Goal: Task Accomplishment & Management: Use online tool/utility

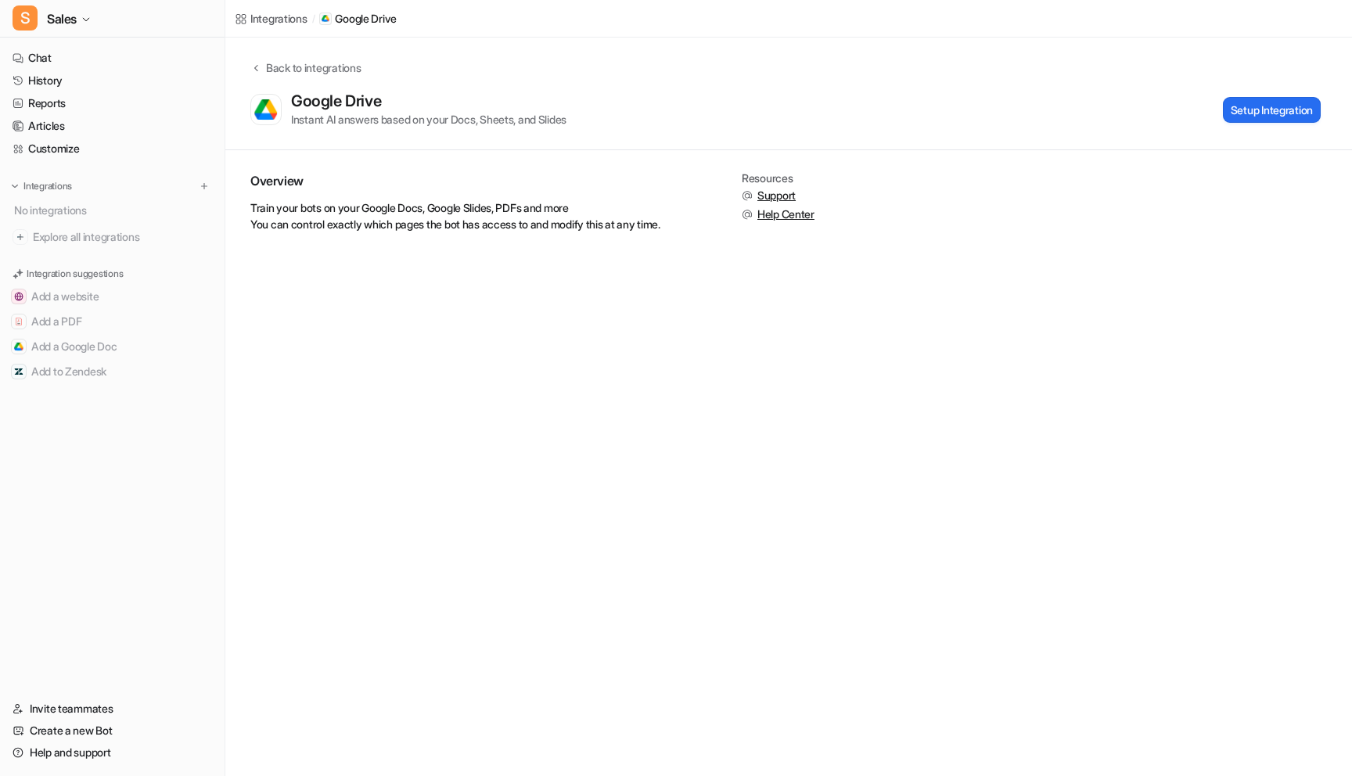
click at [1276, 90] on div "Back to integrations Google Drive Instant AI answers based on your Docs, Sheets…" at bounding box center [788, 93] width 1127 height 68
click at [1266, 103] on button "Setup Integration" at bounding box center [1272, 110] width 98 height 26
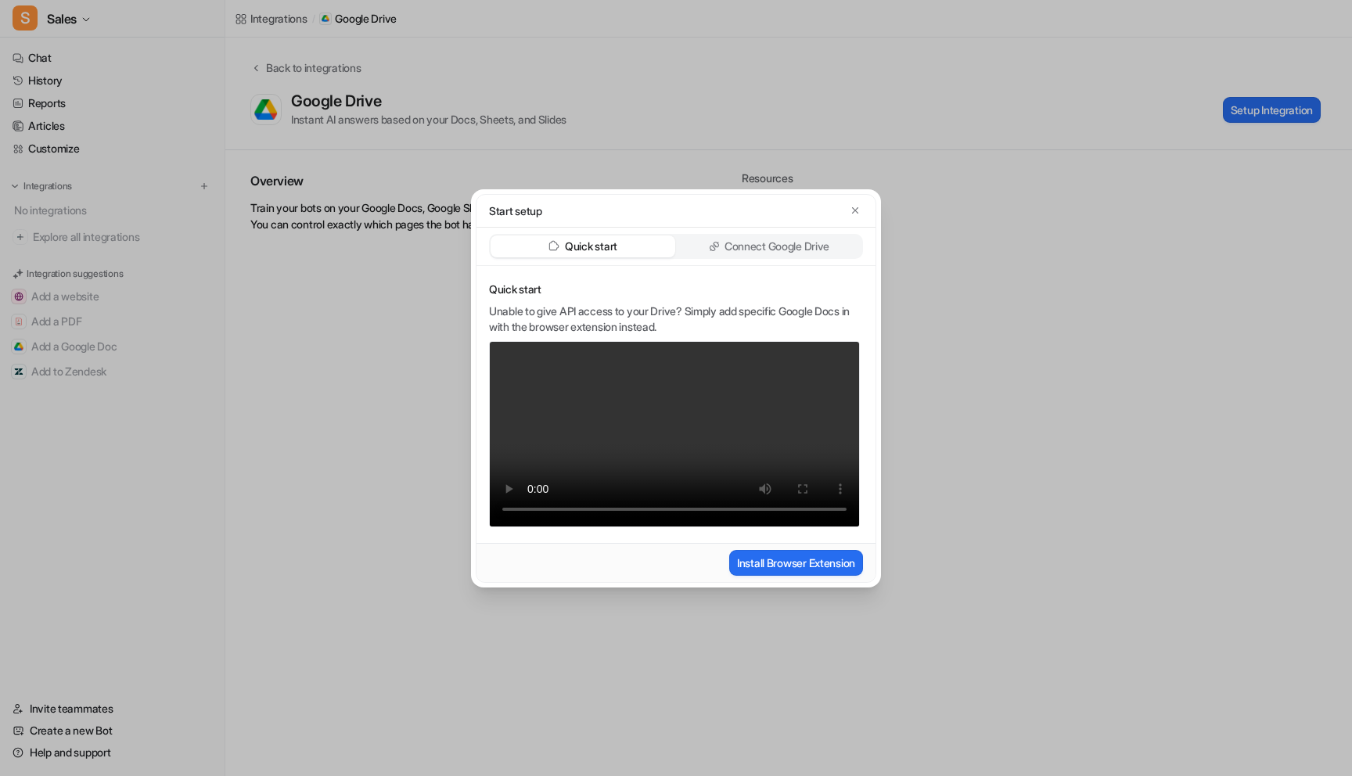
click at [804, 124] on div "Start setup Quick start Connect Google Drive Quick start Unable to give API acc…" at bounding box center [676, 388] width 435 height 776
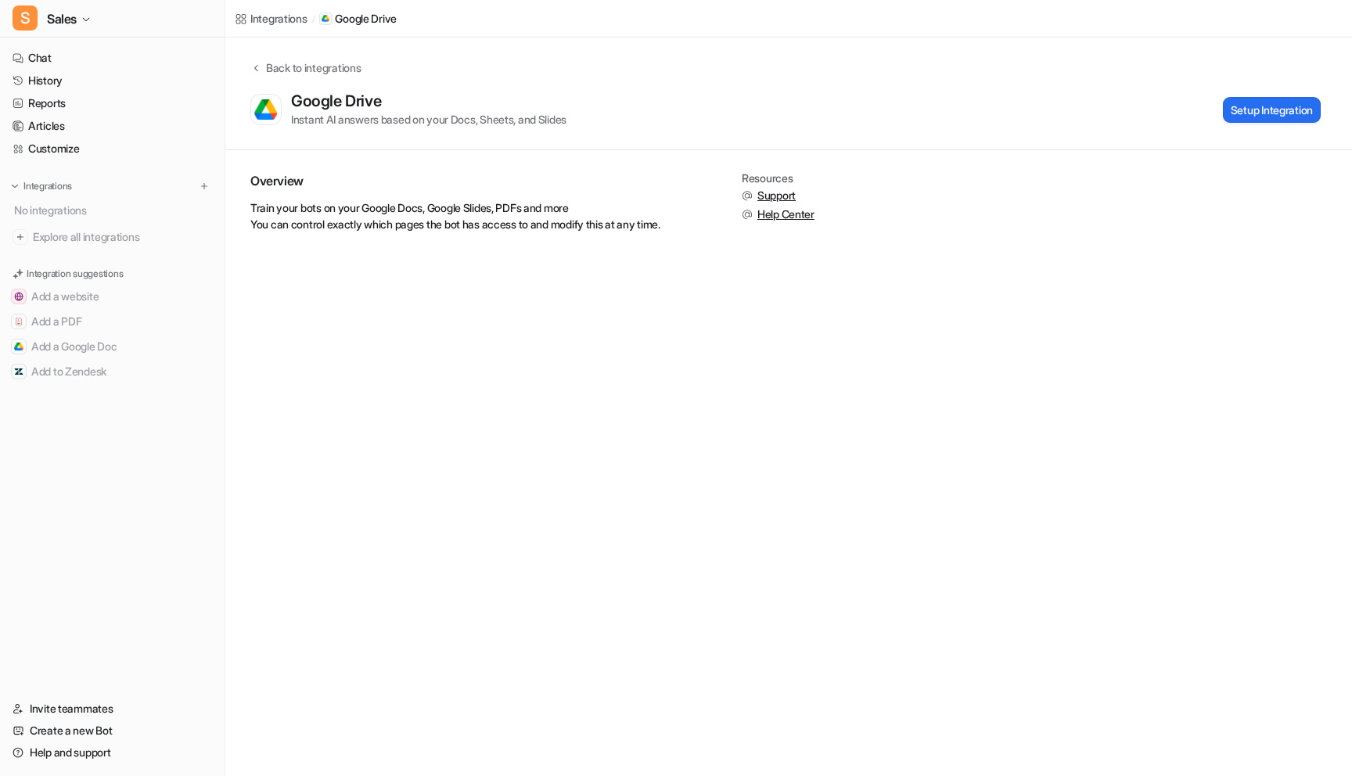
click at [267, 13] on div "Integrations" at bounding box center [278, 18] width 57 height 16
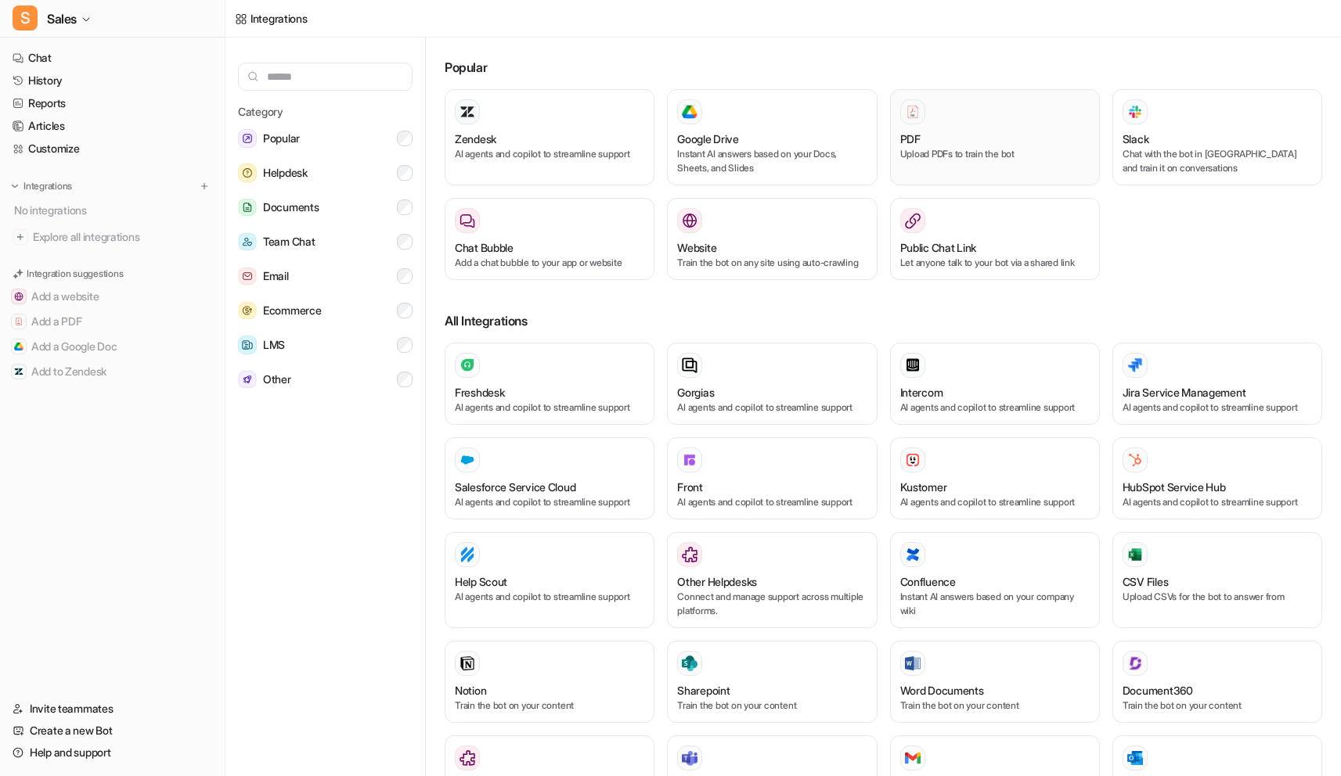
click at [1013, 137] on div "PDF" at bounding box center [994, 139] width 189 height 16
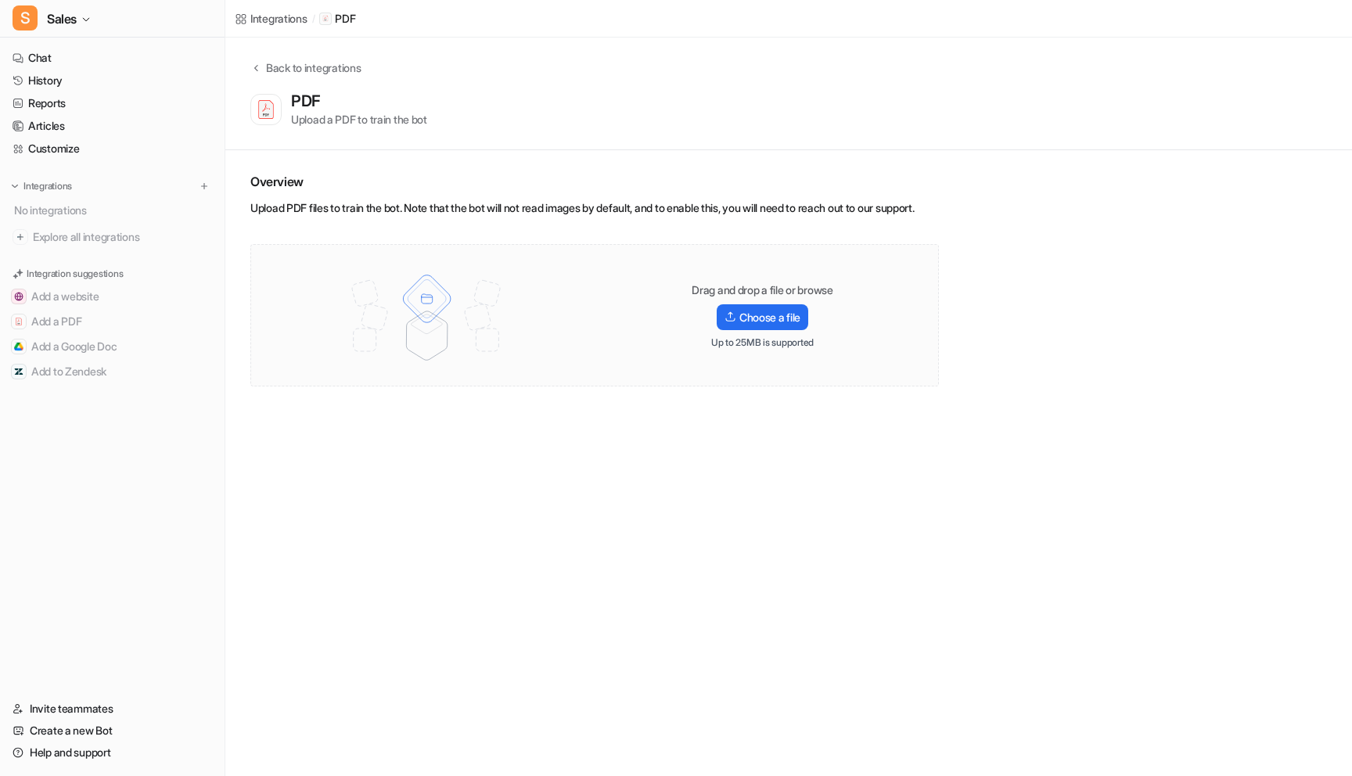
click at [295, 16] on div "Integrations" at bounding box center [278, 18] width 57 height 16
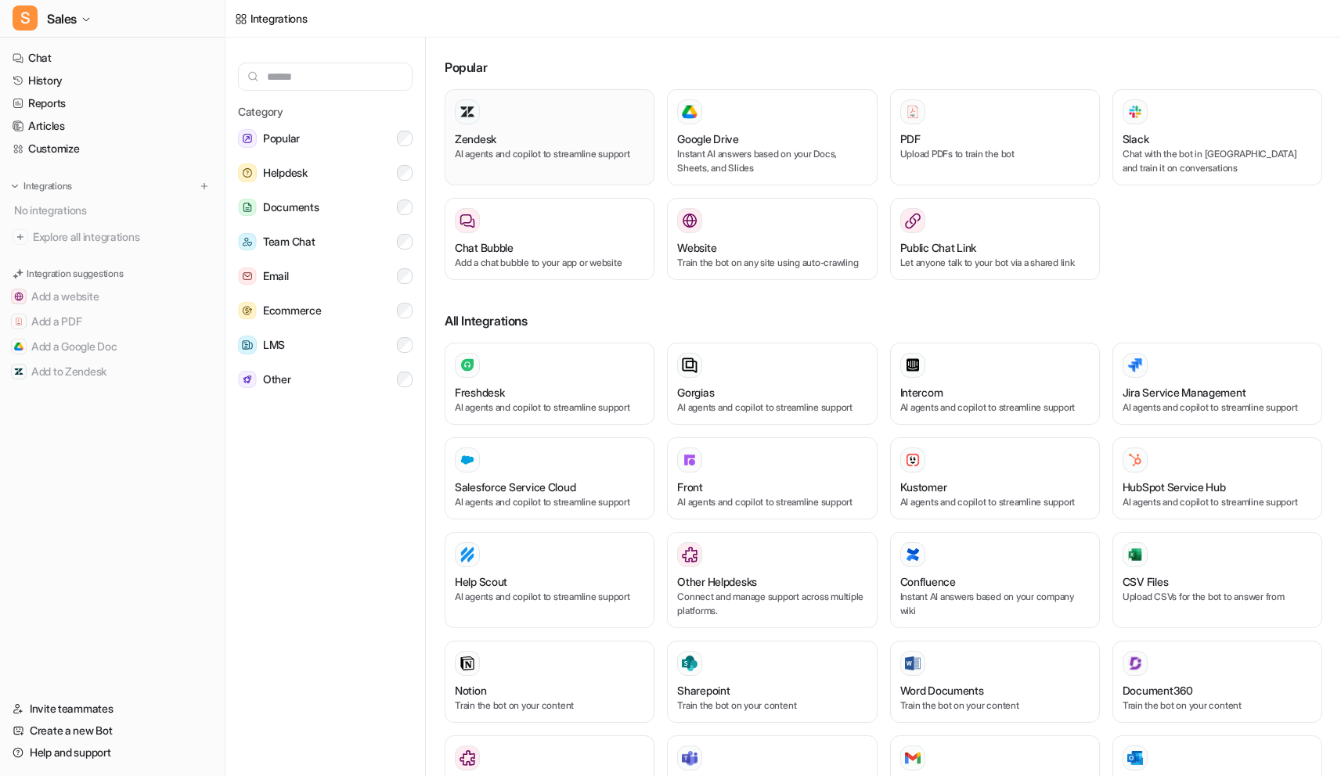
click at [564, 167] on div "Zendesk AI agents and copilot to streamline support" at bounding box center [549, 137] width 189 height 76
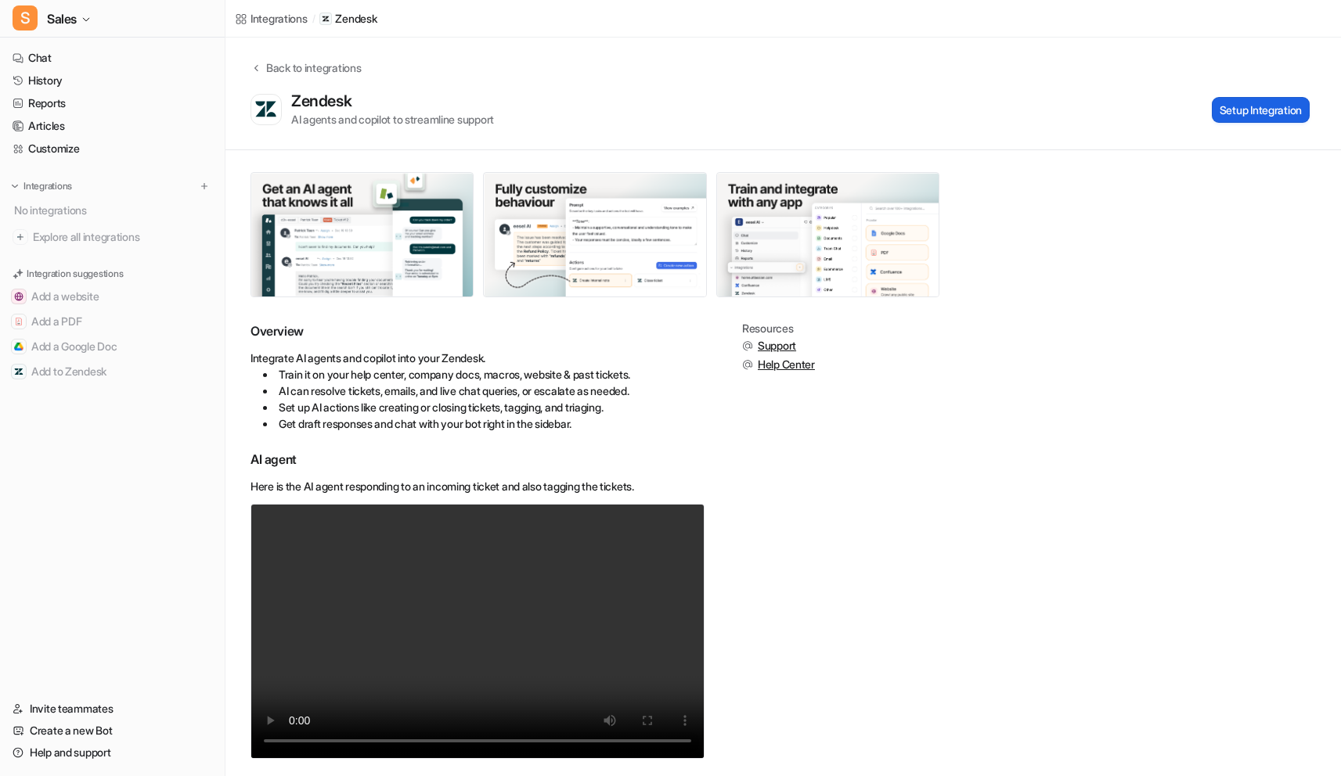
click at [1273, 119] on button "Setup Integration" at bounding box center [1260, 110] width 98 height 26
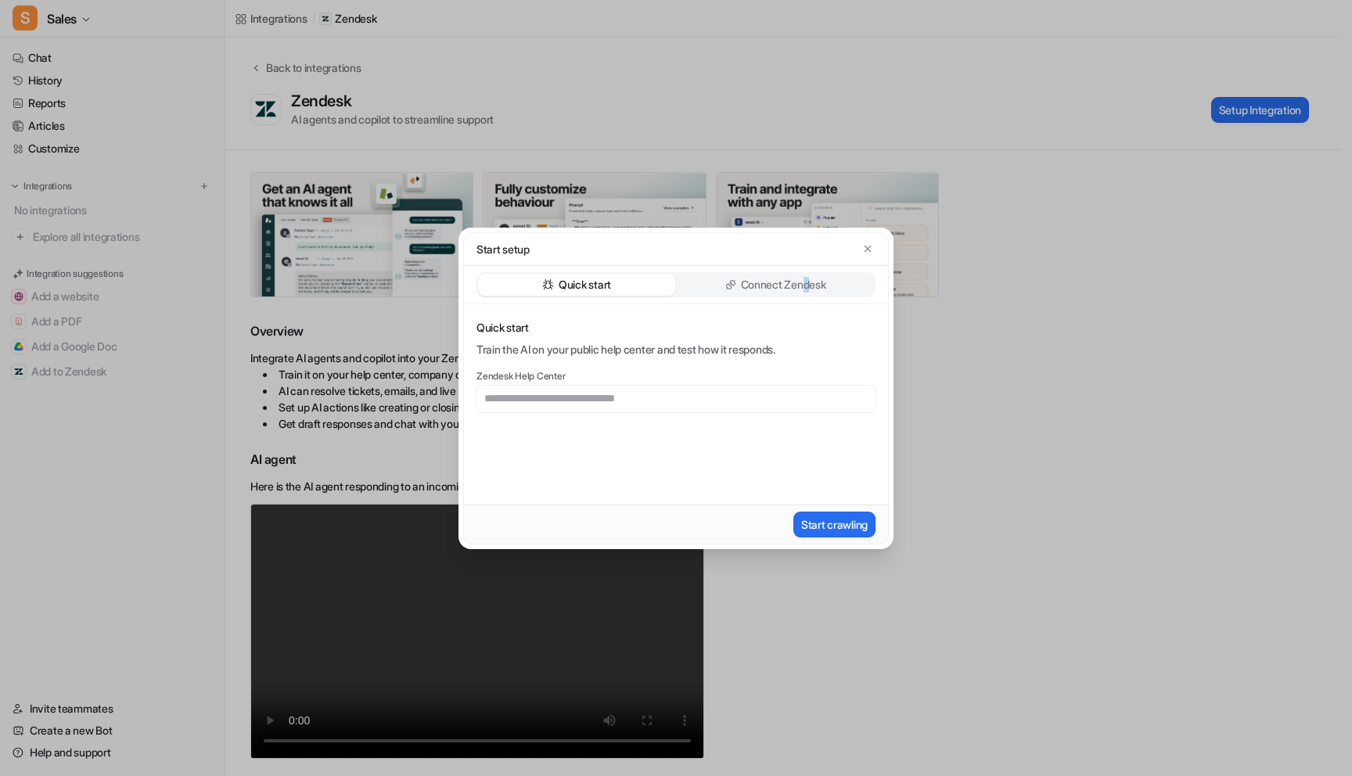
click at [806, 286] on p "Connect Zendesk" at bounding box center [783, 285] width 85 height 16
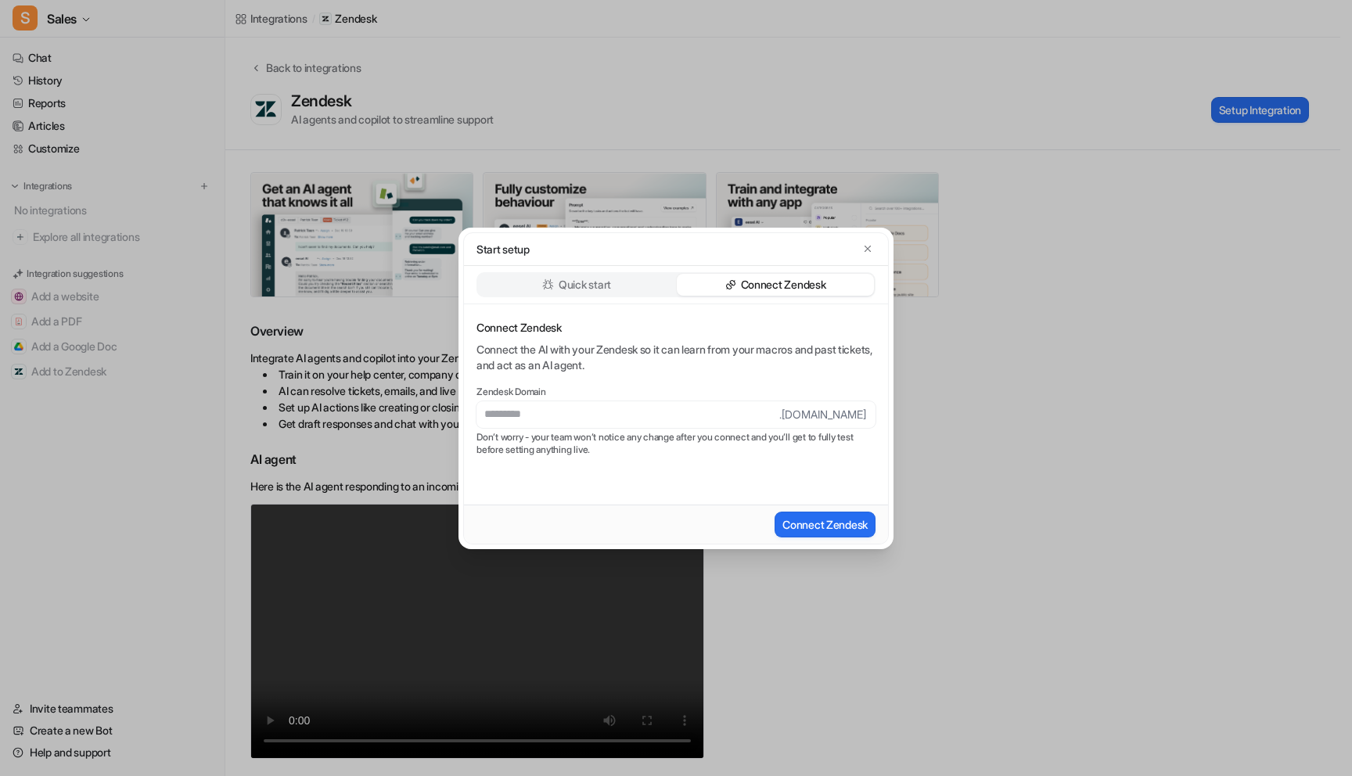
click at [1187, 195] on div "Start setup Quick start Connect Zendesk Connect Zendesk Connect the AI with you…" at bounding box center [676, 388] width 1352 height 776
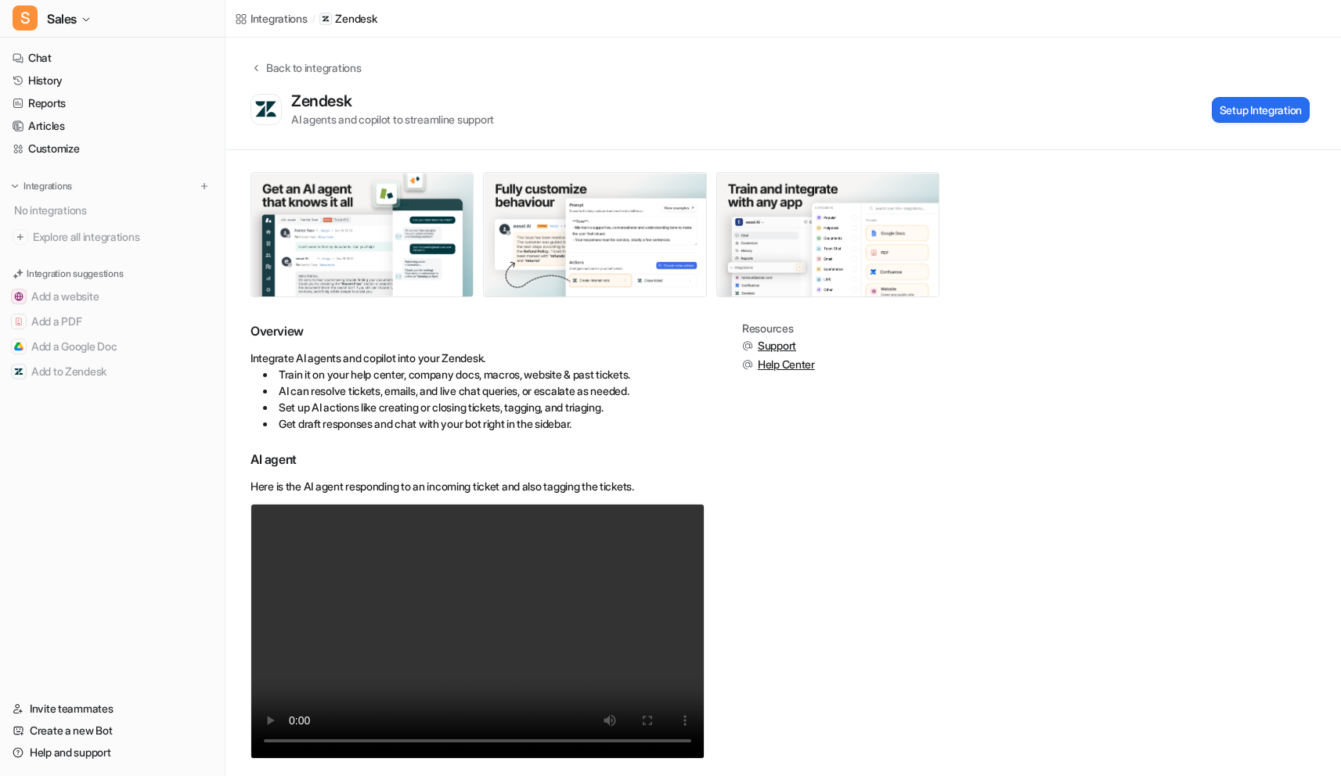
click at [1089, 192] on div "Overview Integrate AI agents and copilot into your Zendesk. Train it on your he…" at bounding box center [782, 746] width 1115 height 1192
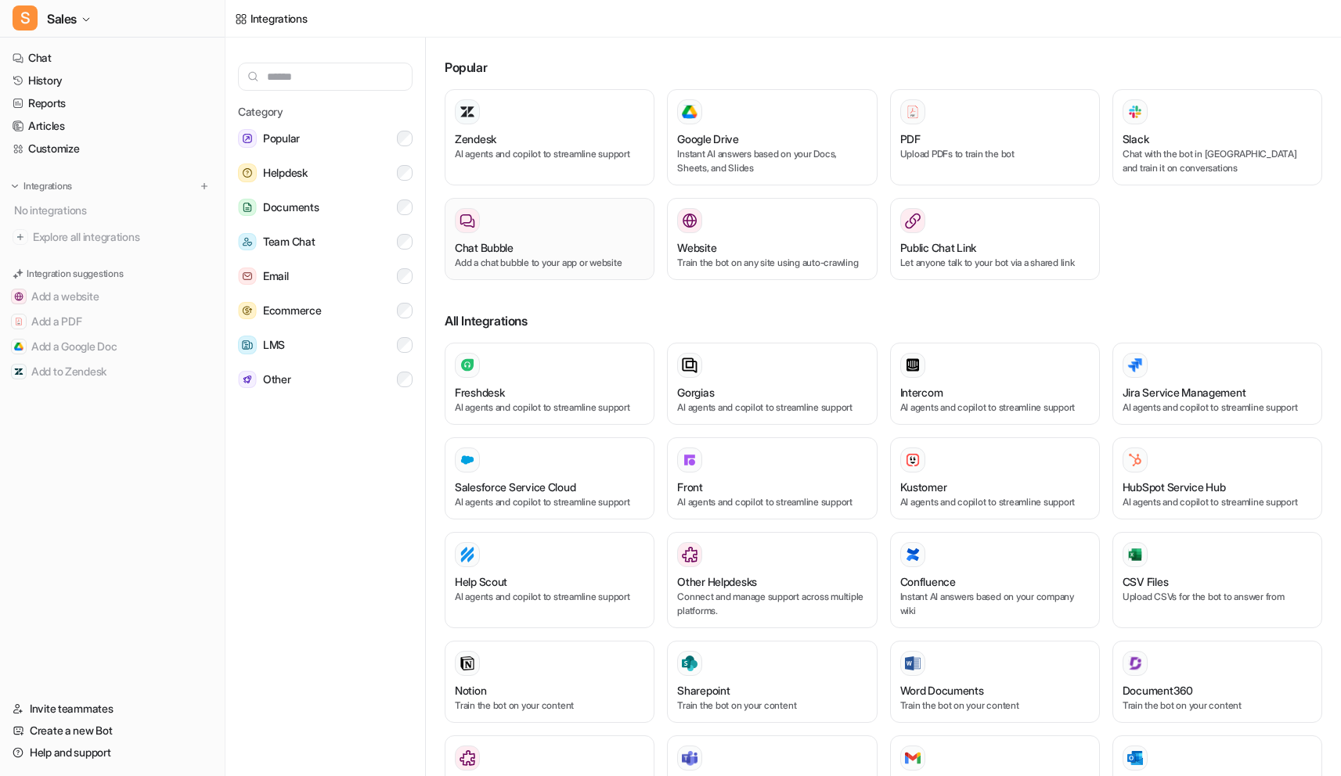
click at [545, 257] on p "Add a chat bubble to your app or website" at bounding box center [549, 263] width 189 height 14
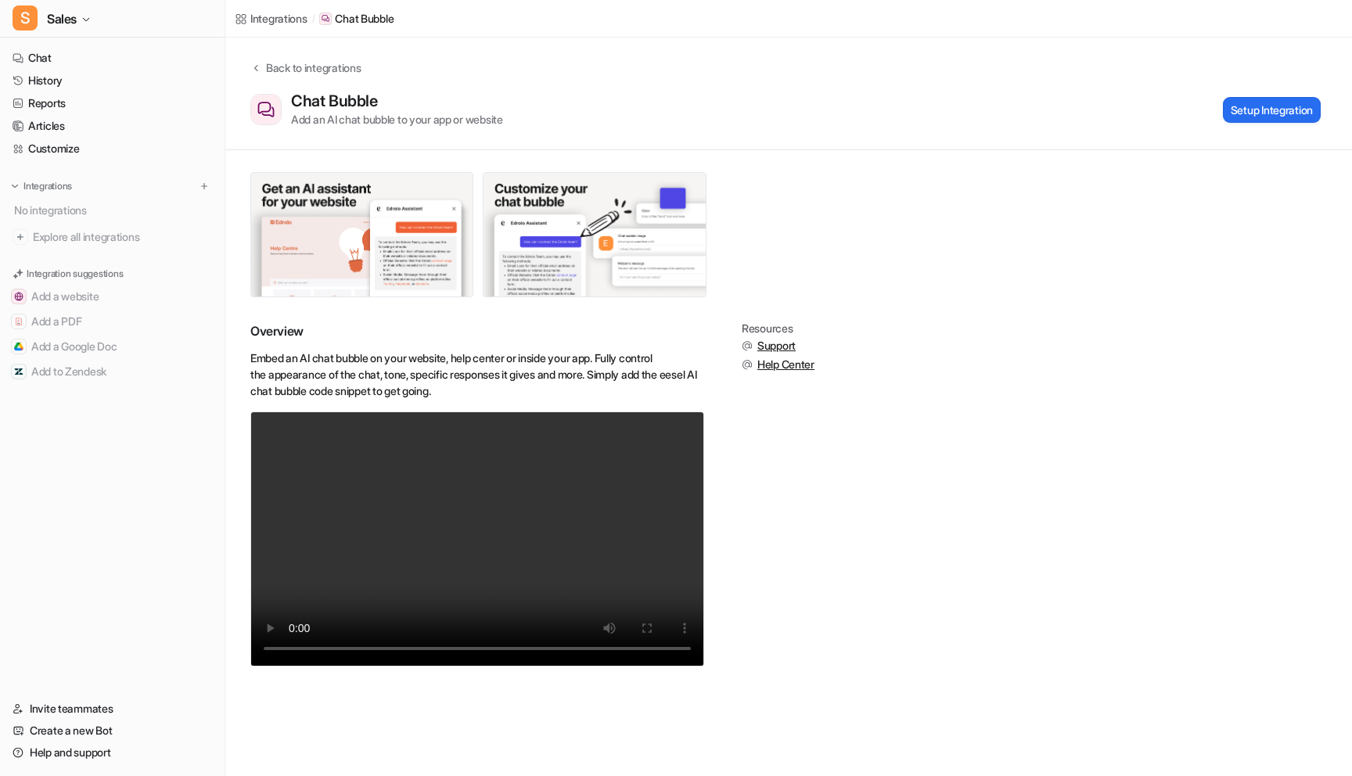
click at [995, 268] on div "Overview Embed an AI chat bubble on your website, help center or inside your ap…" at bounding box center [788, 415] width 1127 height 530
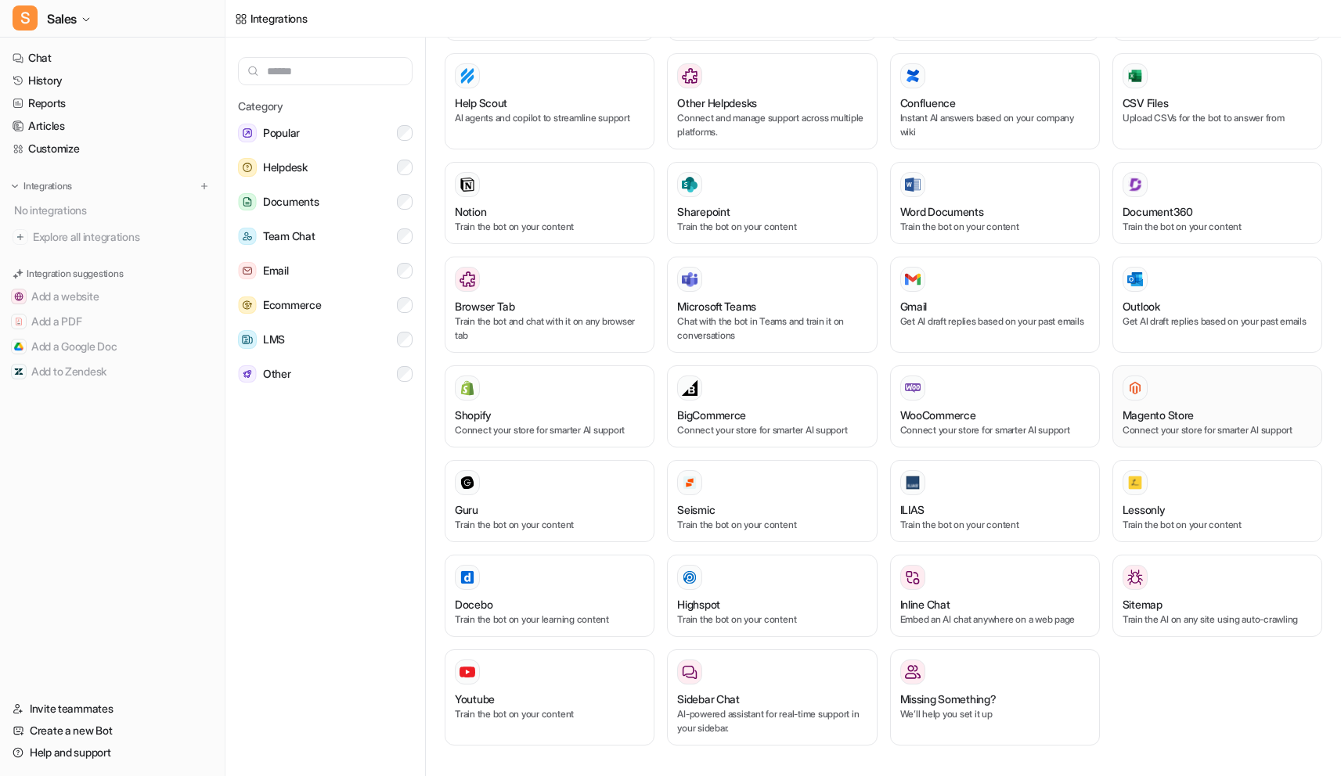
scroll to position [6, 0]
click at [1006, 728] on div "Missing Something? We’ll help you set it up" at bounding box center [994, 697] width 189 height 76
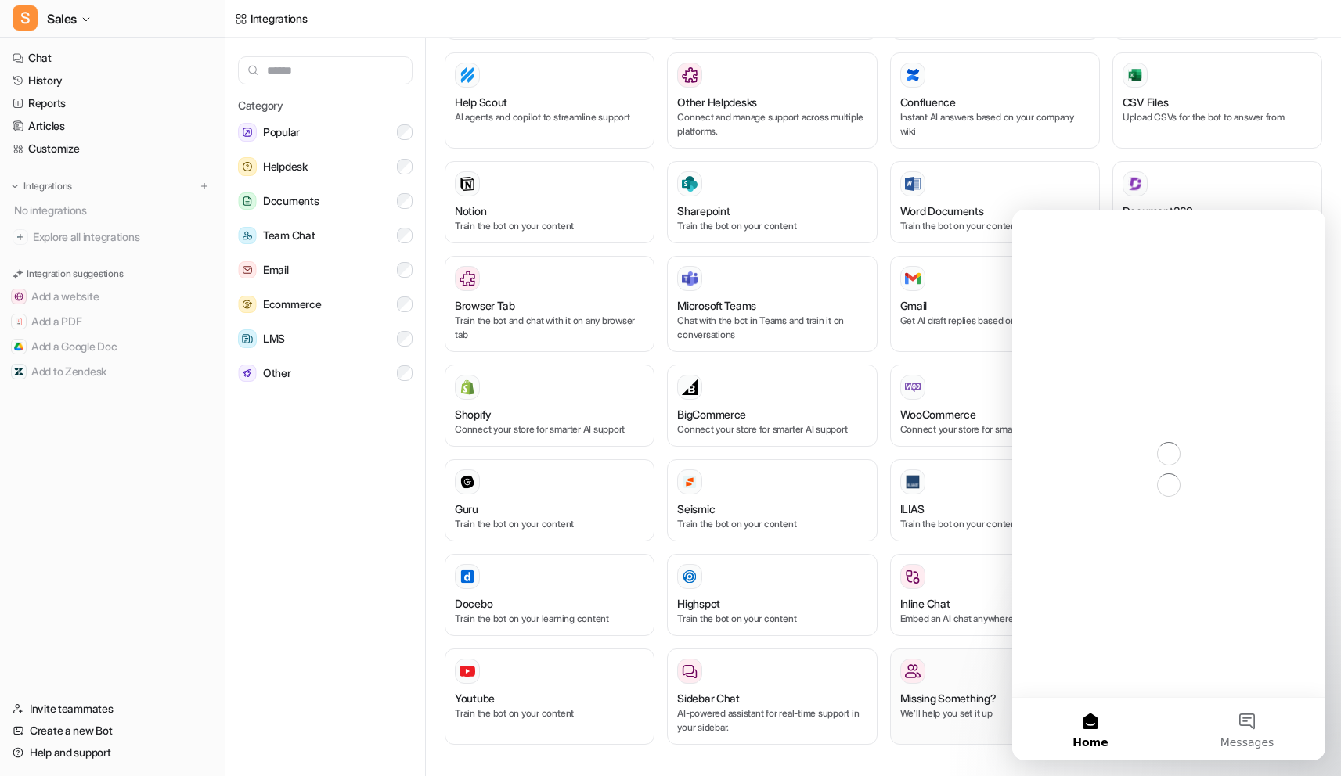
scroll to position [0, 0]
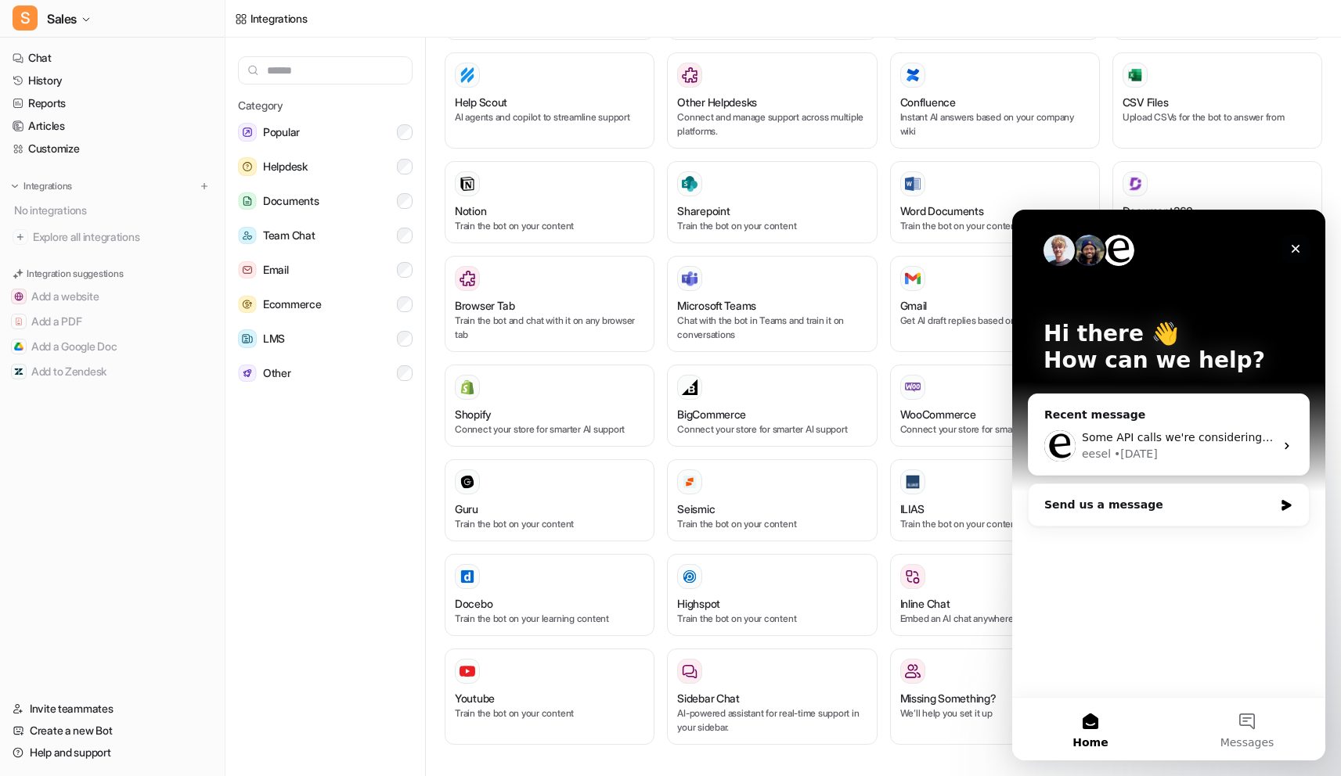
click at [1294, 256] on div "Close" at bounding box center [1295, 249] width 28 height 28
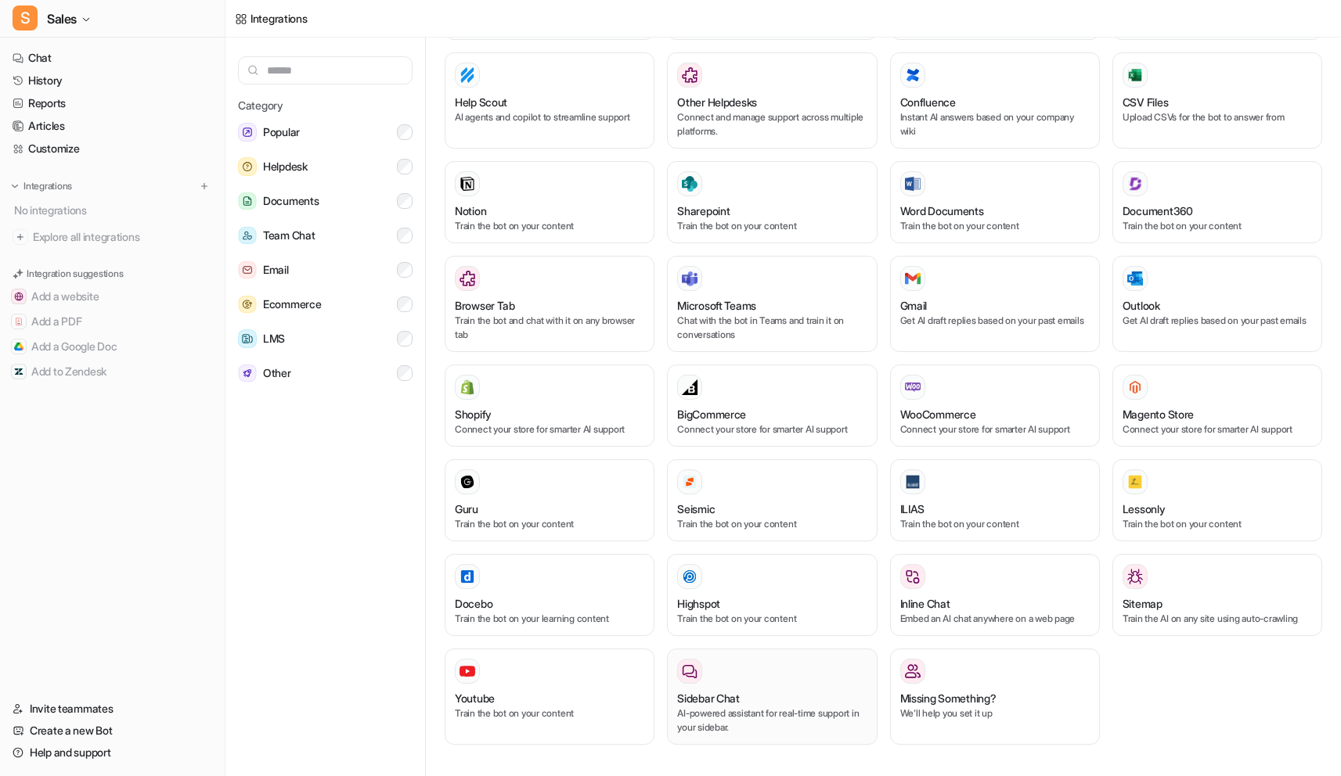
click at [729, 718] on p "AI-powered assistant for real-time support in your sidebar." at bounding box center [771, 721] width 189 height 28
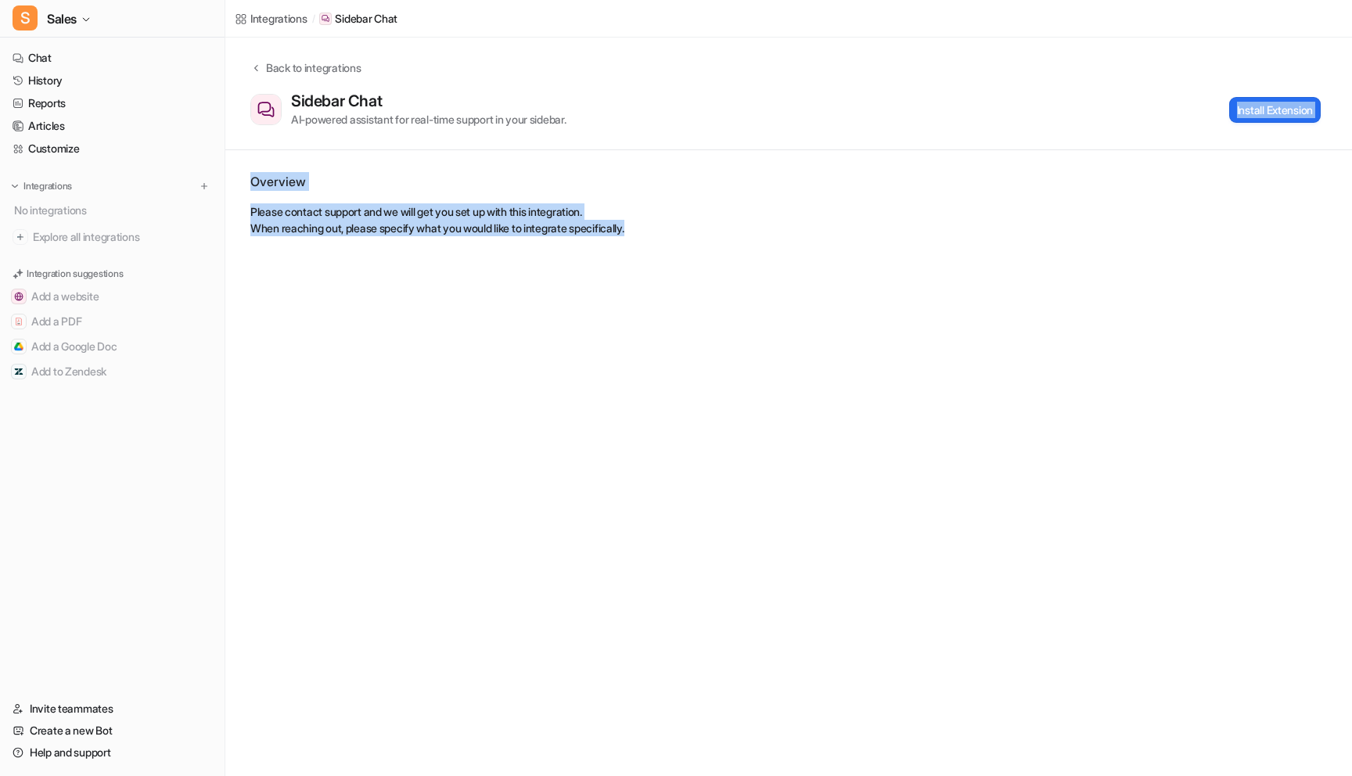
drag, startPoint x: 1017, startPoint y: 169, endPoint x: 959, endPoint y: 358, distance: 197.8
click at [959, 358] on div "Integrations / Sidebar Chat Back to integrations Sidebar Chat AI-powered assist…" at bounding box center [676, 388] width 1352 height 776
drag, startPoint x: 954, startPoint y: 294, endPoint x: 871, endPoint y: 90, distance: 220.5
click at [871, 90] on div "Integrations / Sidebar Chat Back to integrations Sidebar Chat AI-powered assist…" at bounding box center [676, 388] width 1352 height 776
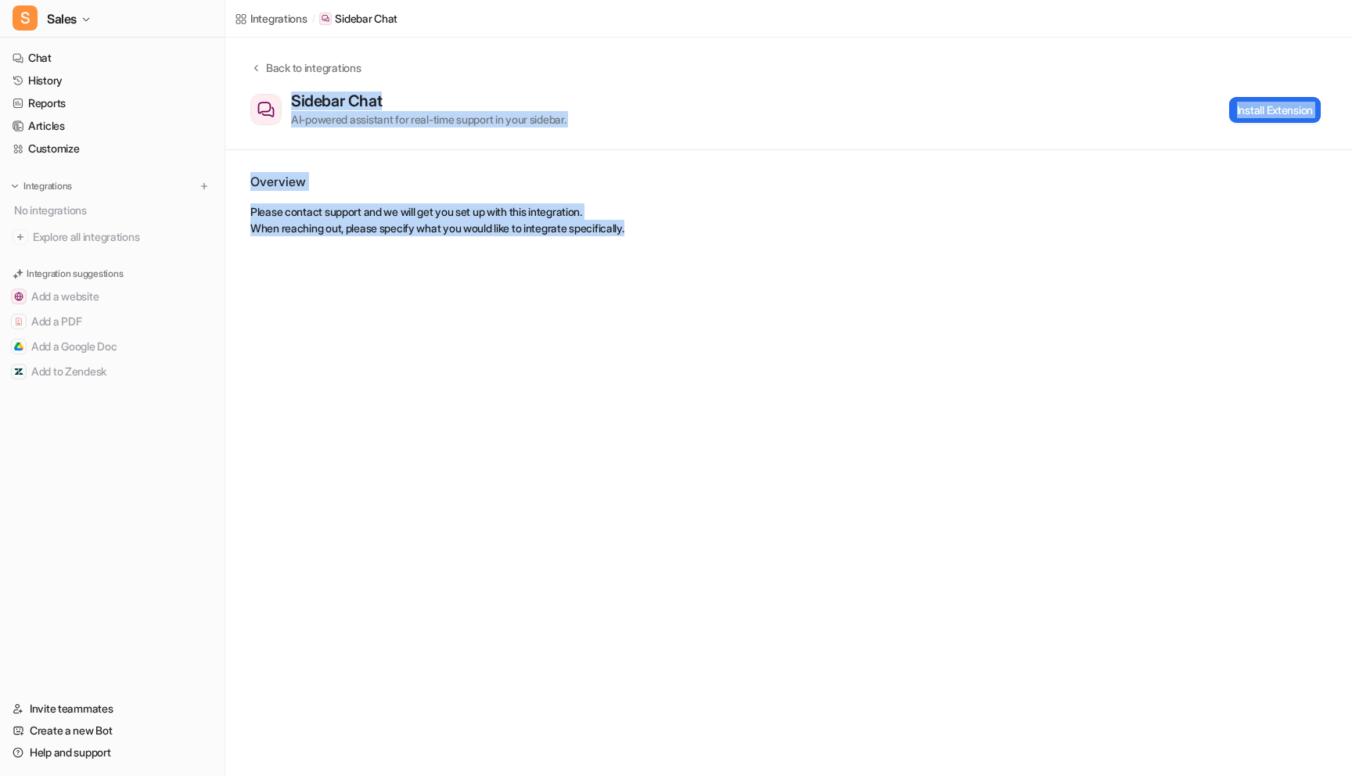
click at [871, 90] on div "Back to integrations Sidebar Chat AI-powered assistant for real-time support in…" at bounding box center [788, 93] width 1127 height 68
drag, startPoint x: 850, startPoint y: 229, endPoint x: 850, endPoint y: 301, distance: 72.0
click at [850, 300] on div "Integrations / Sidebar Chat Back to integrations Sidebar Chat AI-powered assist…" at bounding box center [676, 388] width 1352 height 776
click at [850, 301] on div "Integrations / Sidebar Chat Back to integrations Sidebar Chat AI-powered assist…" at bounding box center [676, 388] width 1352 height 776
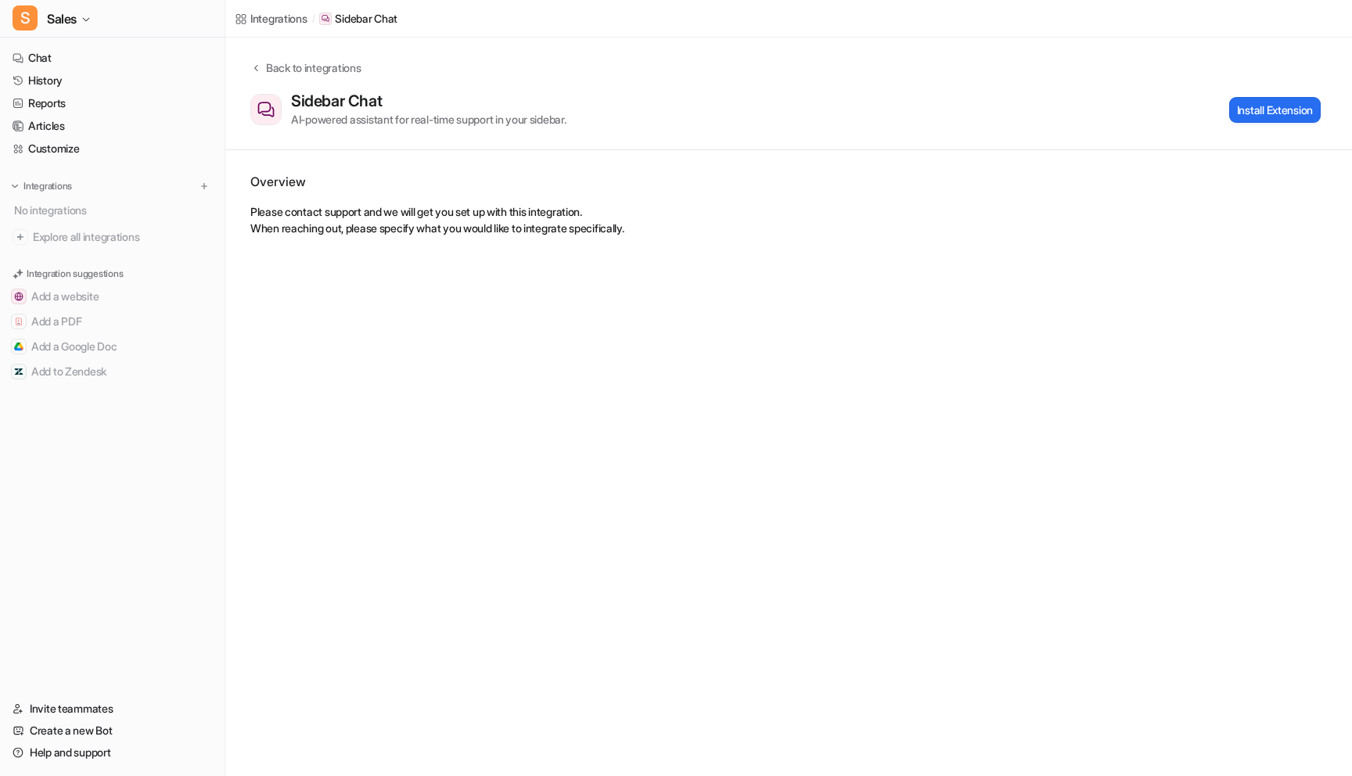
click at [836, 309] on div "Integrations / Sidebar Chat Back to integrations Sidebar Chat AI-powered assist…" at bounding box center [676, 388] width 1352 height 776
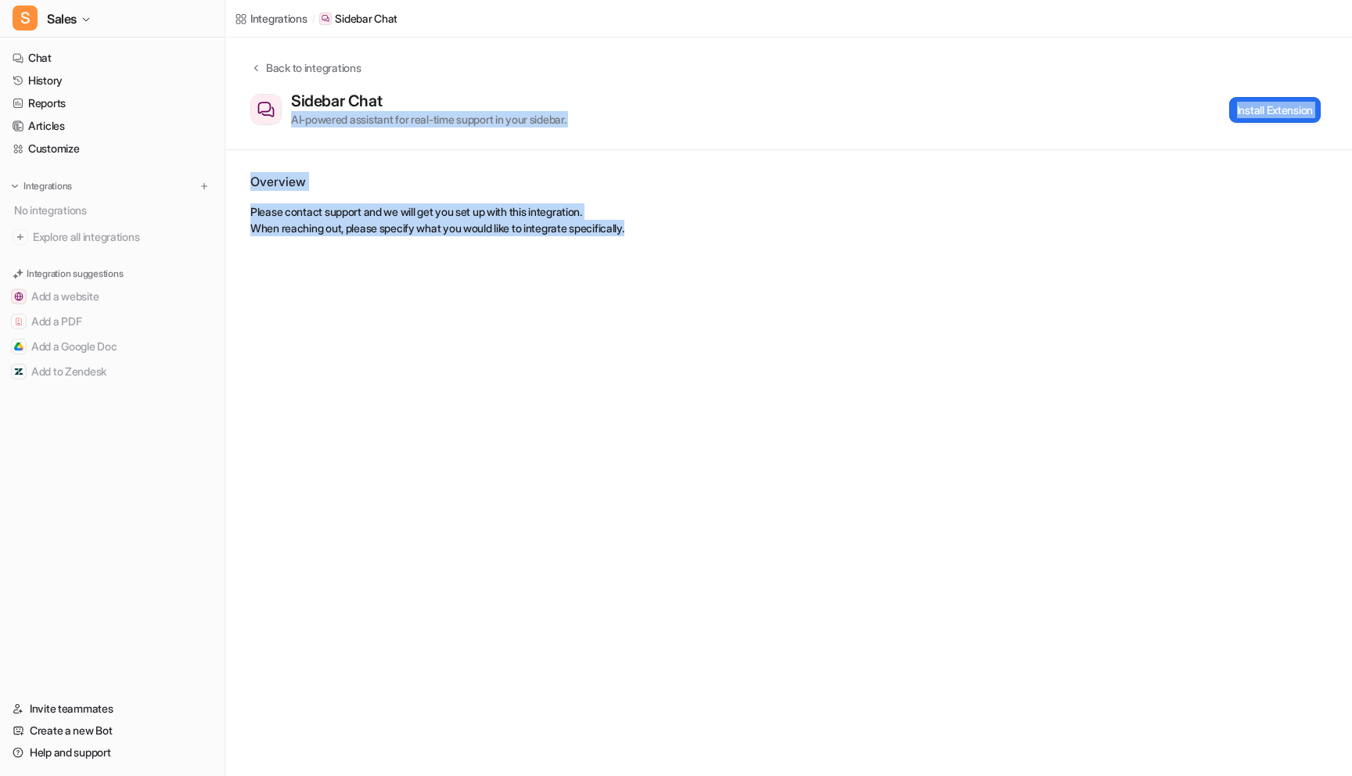
drag, startPoint x: 836, startPoint y: 308, endPoint x: 859, endPoint y: 102, distance: 207.9
click at [859, 102] on div "Integrations / Sidebar Chat Back to integrations Sidebar Chat AI-powered assist…" at bounding box center [676, 388] width 1352 height 776
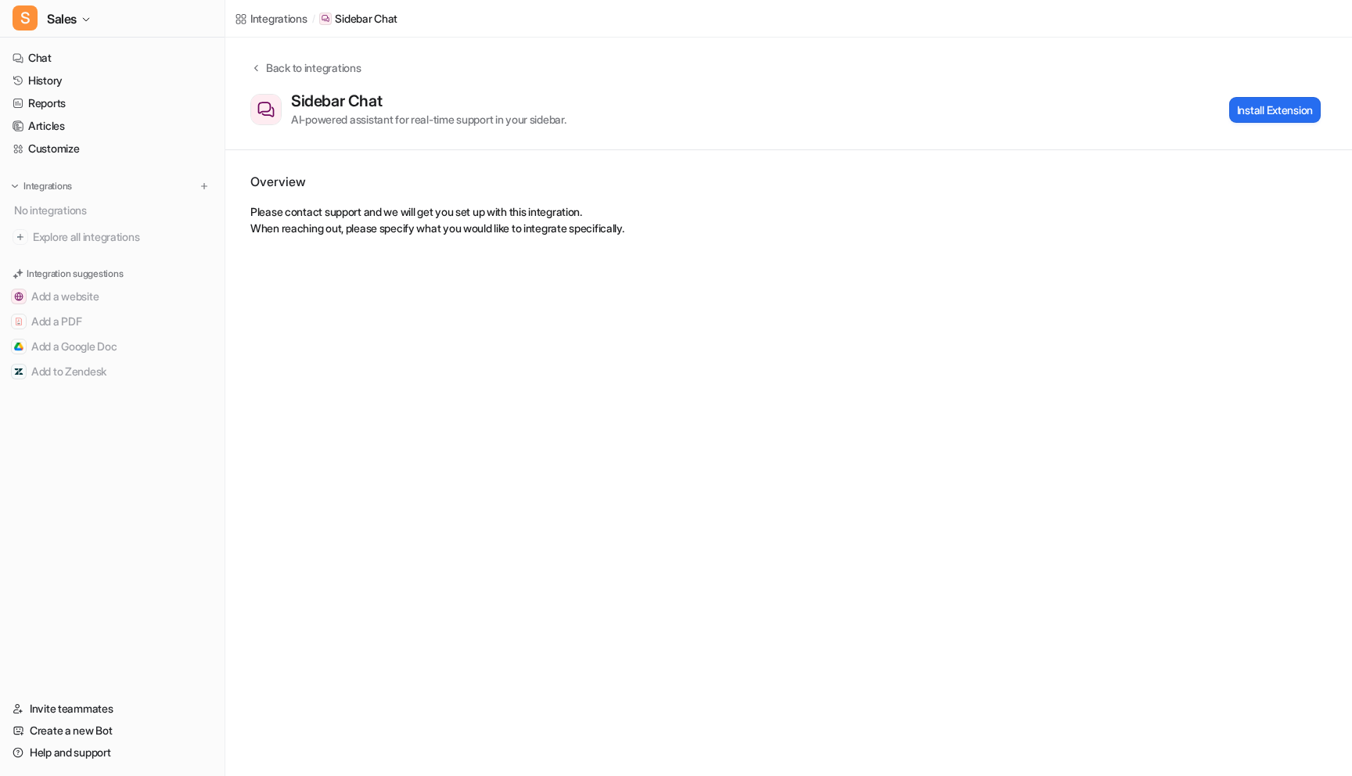
click at [859, 104] on div "Sidebar Chat AI-powered assistant for real-time support in your sidebar. Instal…" at bounding box center [785, 110] width 1071 height 36
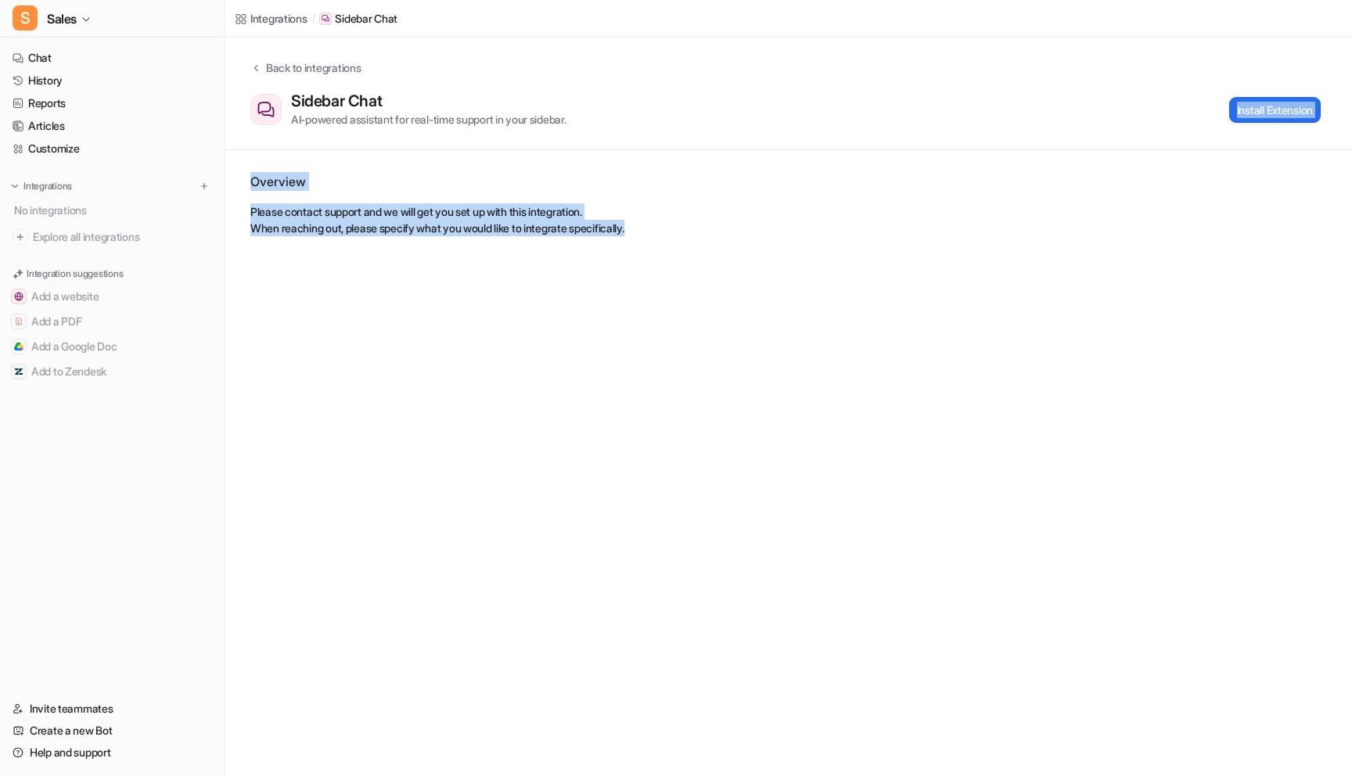
drag, startPoint x: 848, startPoint y: 124, endPoint x: 851, endPoint y: 317, distance: 193.3
click at [851, 318] on div "Integrations / Sidebar Chat Back to integrations Sidebar Chat AI-powered assist…" at bounding box center [676, 388] width 1352 height 776
click at [851, 317] on div "Integrations / Sidebar Chat Back to integrations Sidebar Chat AI-powered assist…" at bounding box center [676, 388] width 1352 height 776
drag, startPoint x: 850, startPoint y: 318, endPoint x: 855, endPoint y: 159, distance: 158.9
click at [855, 159] on div "Integrations / Sidebar Chat Back to integrations Sidebar Chat AI-powered assist…" at bounding box center [676, 388] width 1352 height 776
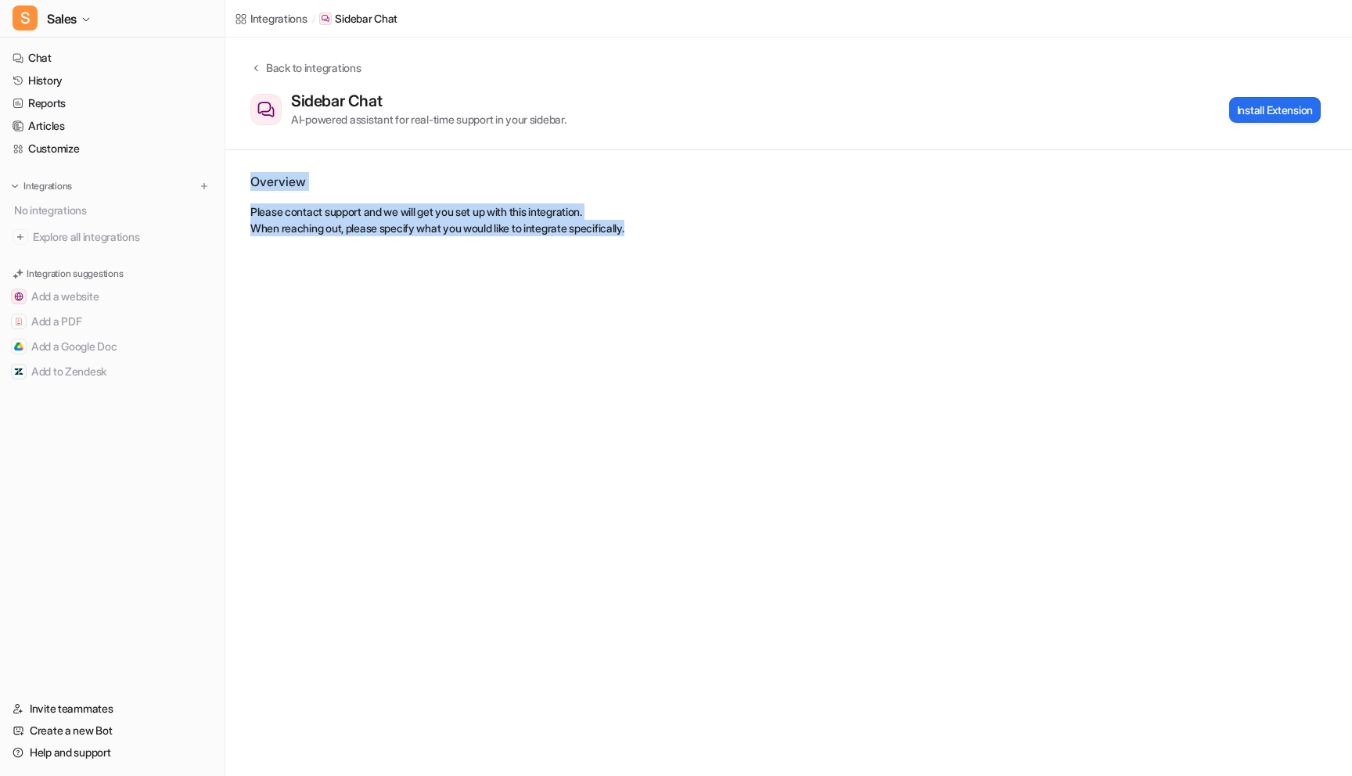
click at [855, 159] on div "Overview Please contact support and we will get you set up with this integratio…" at bounding box center [788, 204] width 1127 height 108
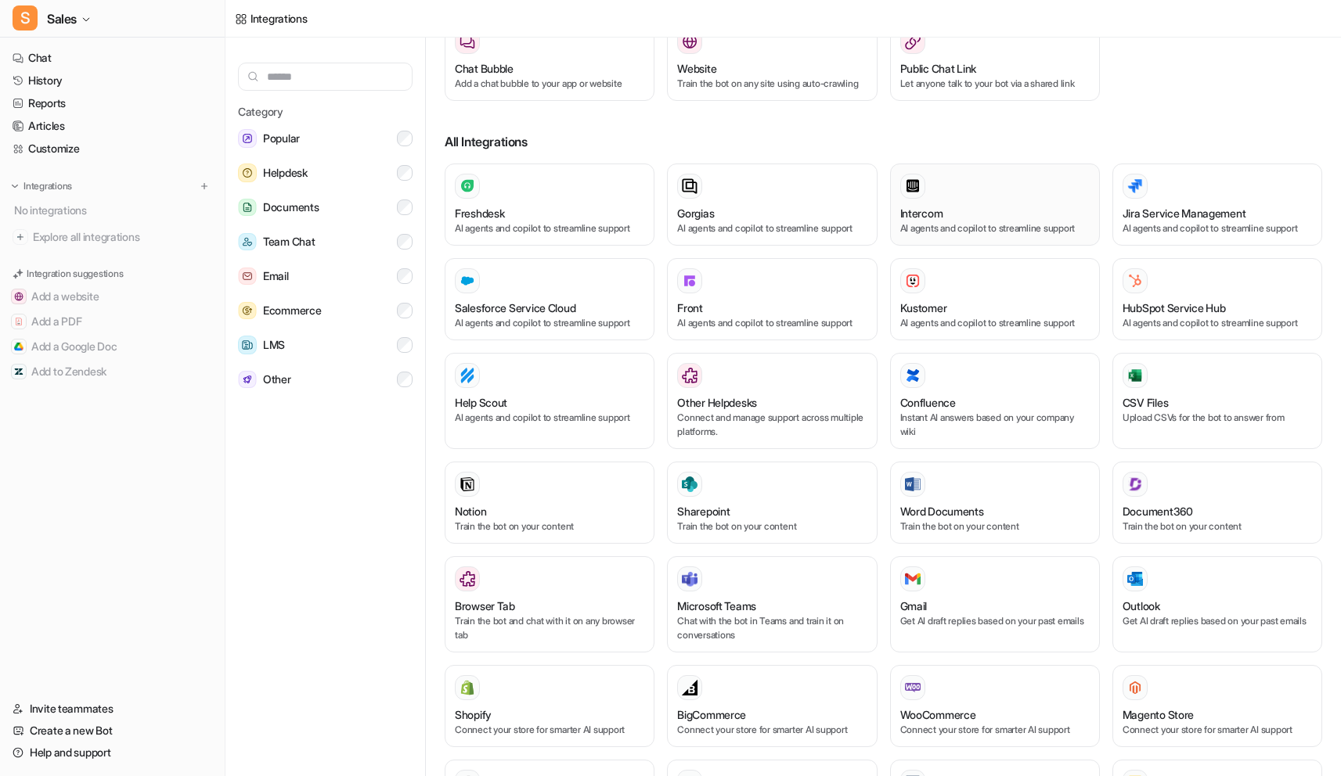
scroll to position [488, 0]
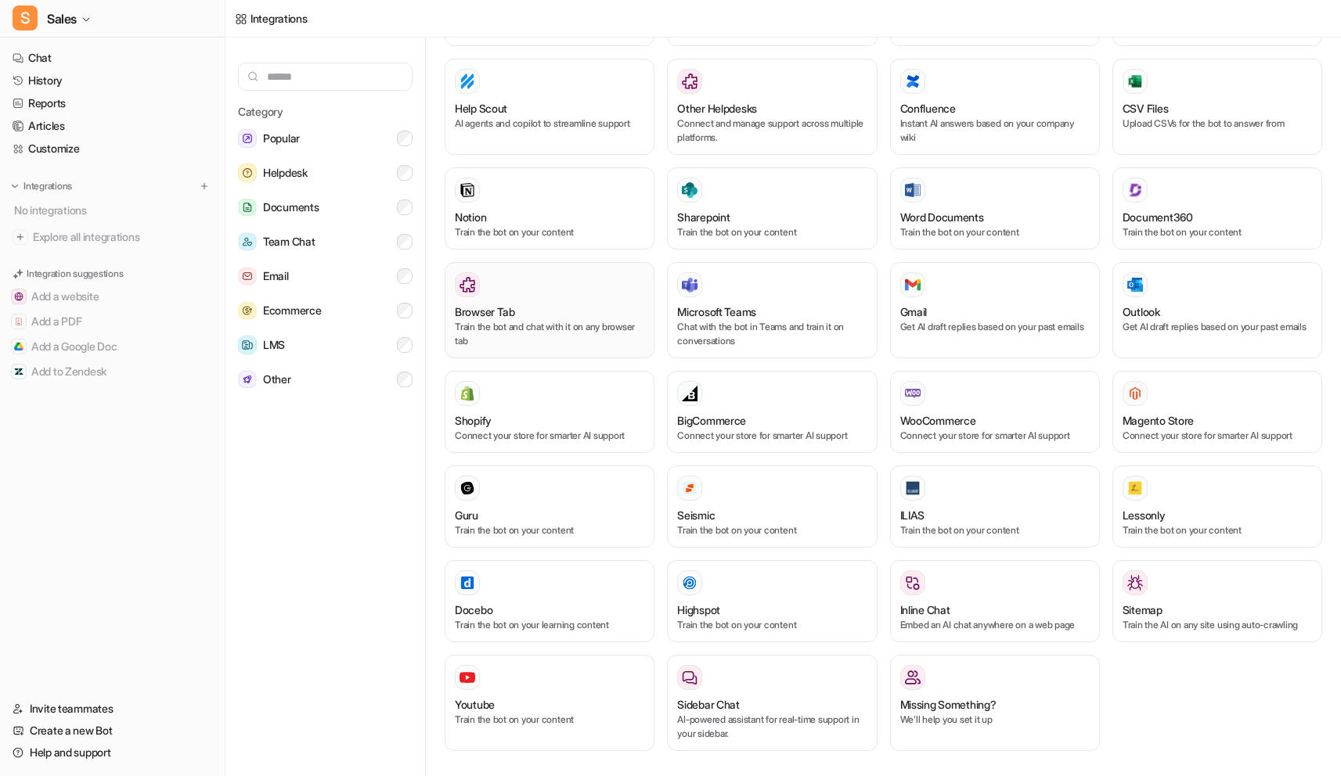
click at [587, 319] on div "Browser Tab" at bounding box center [549, 312] width 189 height 16
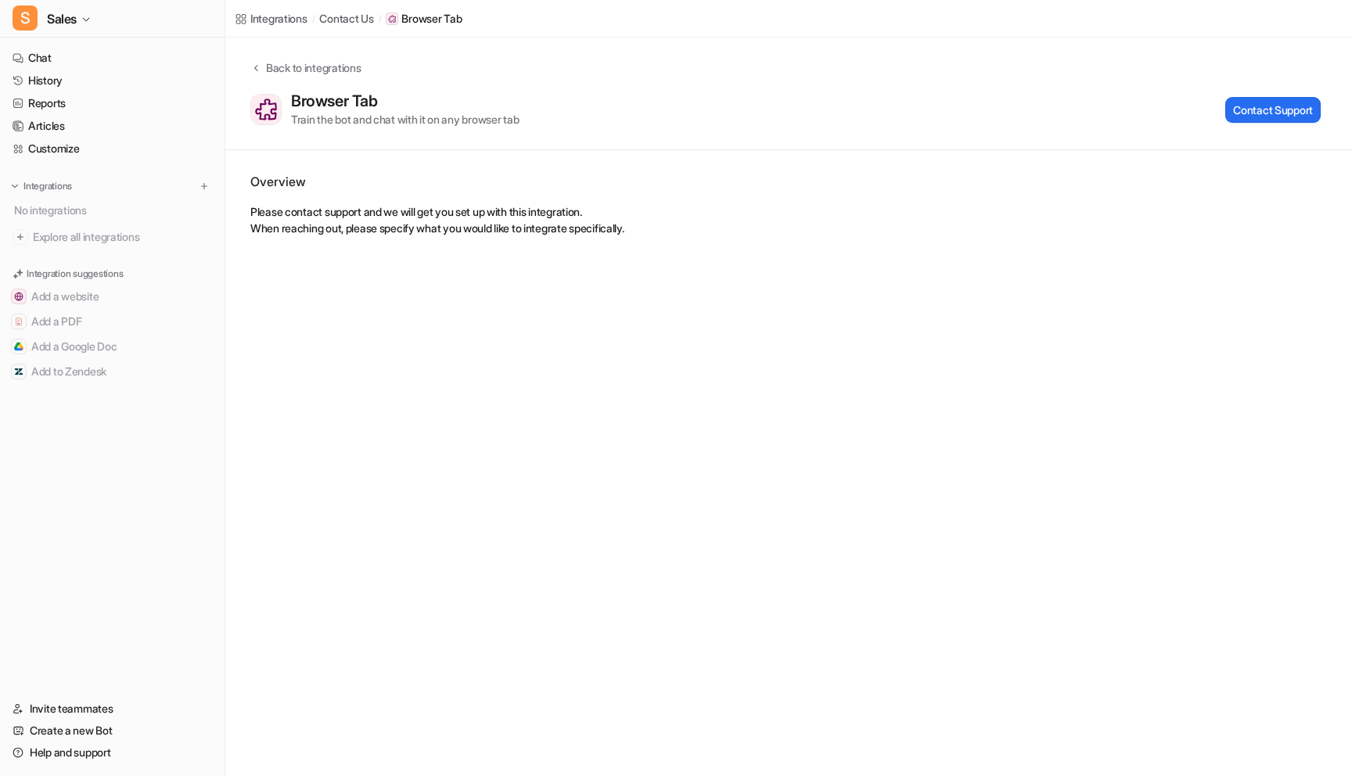
click at [556, 299] on div "Integrations / contact us / Browser Tab Back to integrations Browser Tab Train …" at bounding box center [676, 388] width 1352 height 776
click at [659, 280] on div "Integrations / contact us / Browser Tab Back to integrations Browser Tab Train …" at bounding box center [676, 388] width 1352 height 776
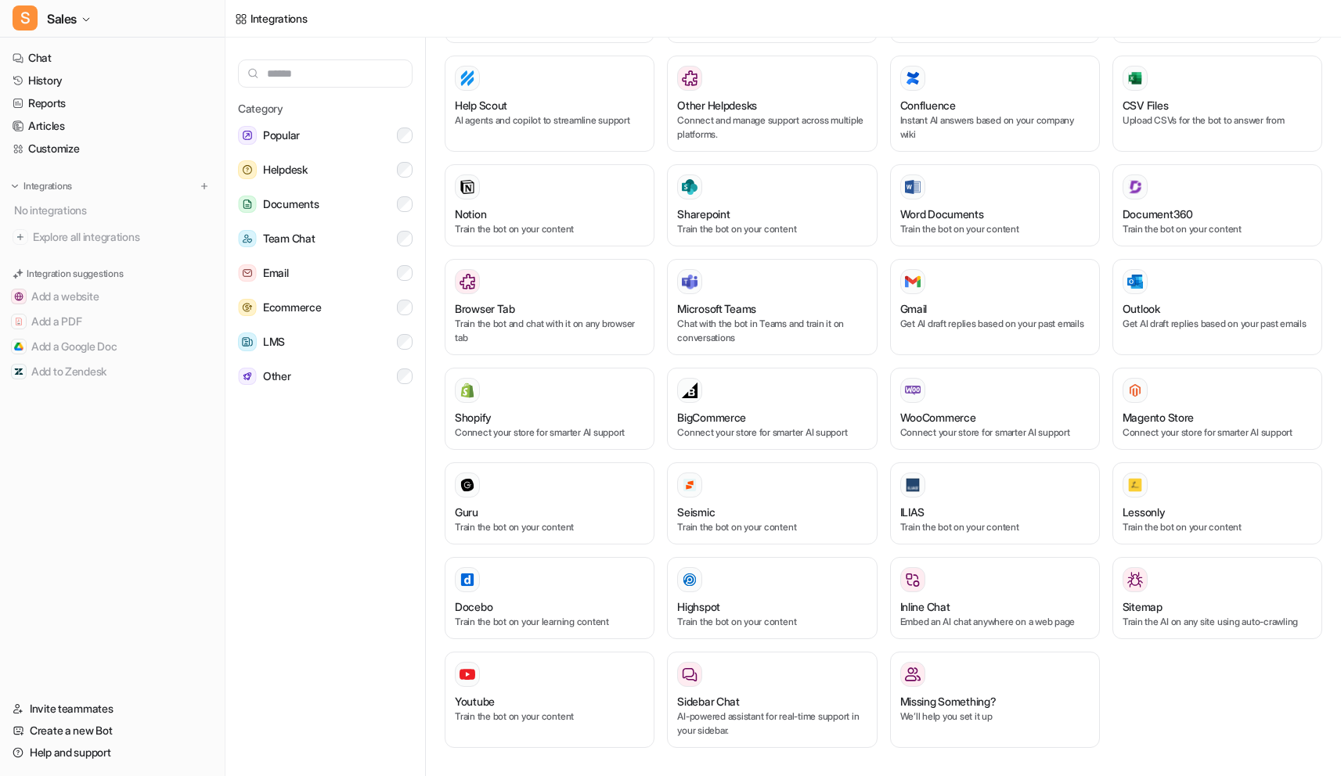
scroll to position [6, 0]
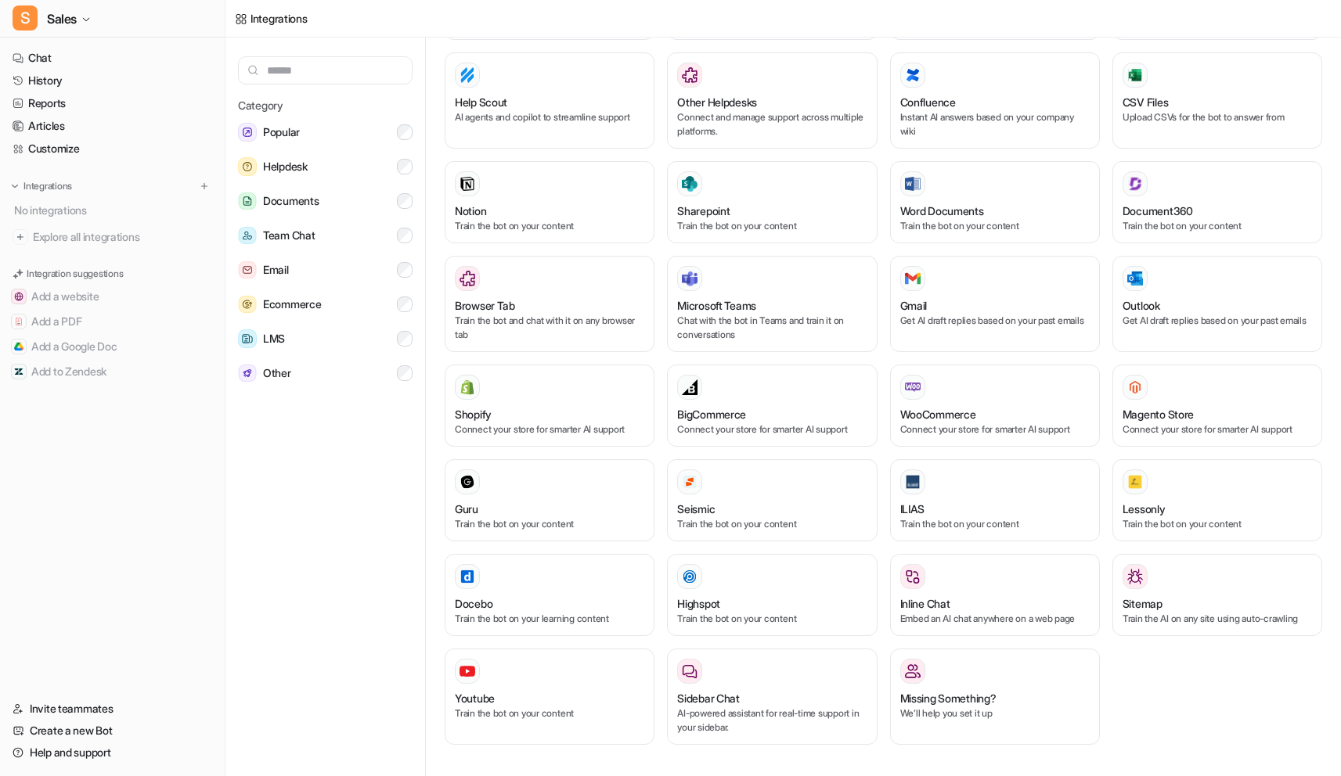
click at [878, 453] on div "Freshdesk AI agents and copilot to streamline support Gorgias AI agents and cop…" at bounding box center [883, 313] width 877 height 901
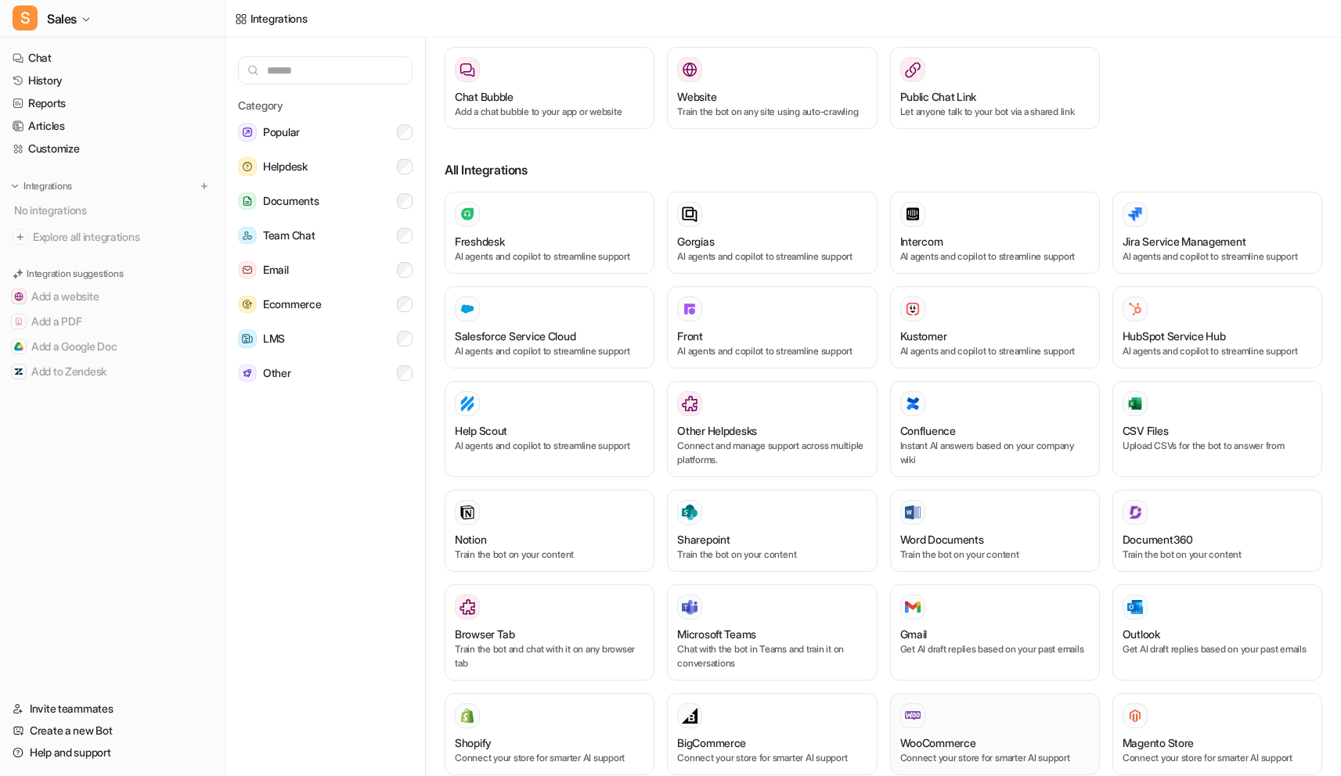
scroll to position [104, 0]
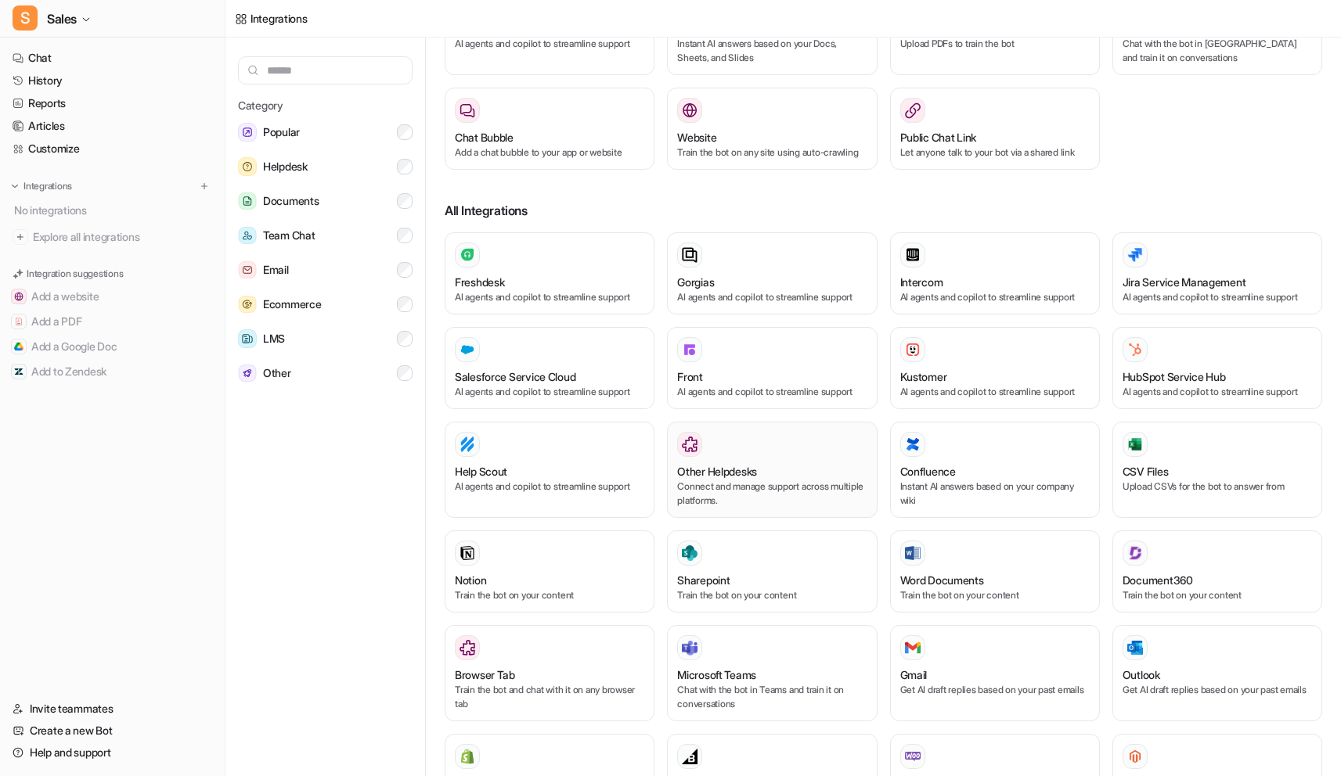
click at [828, 480] on div "Other Helpdesks" at bounding box center [771, 471] width 189 height 16
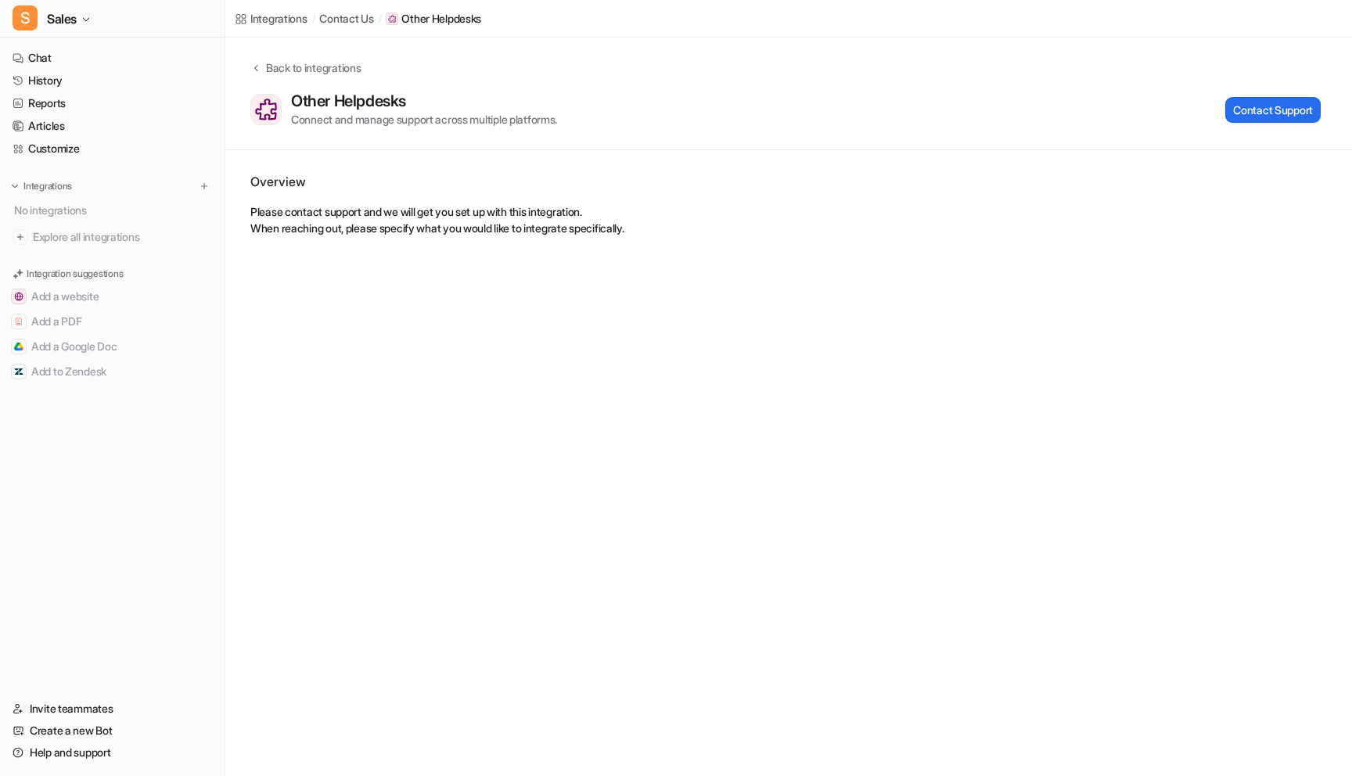
click at [929, 195] on div "Overview Please contact support and we will get you set up with this integratio…" at bounding box center [788, 204] width 1077 height 64
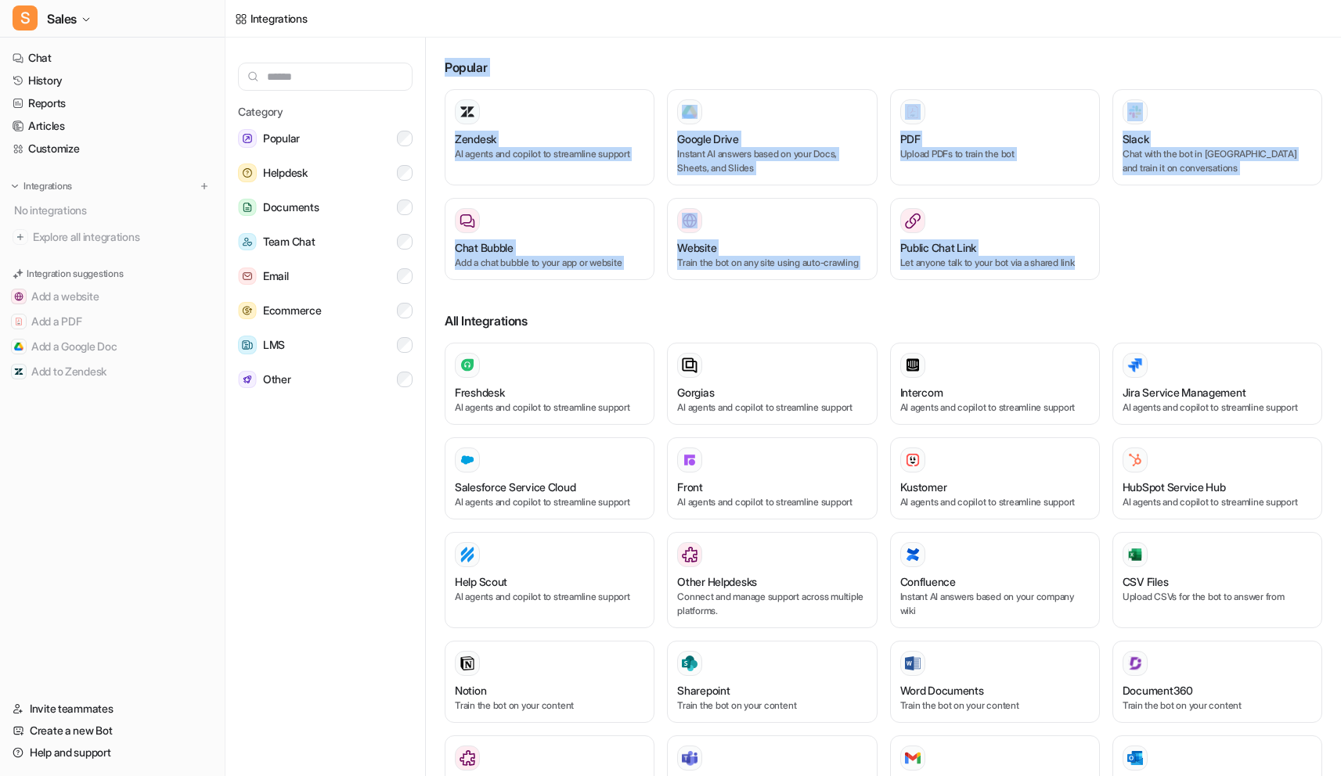
drag, startPoint x: 1023, startPoint y: 43, endPoint x: 1184, endPoint y: 287, distance: 292.6
click at [1183, 287] on div "Popular Zendesk AI agents and copilot to streamline support Google Drive Instan…" at bounding box center [889, 410] width 902 height 745
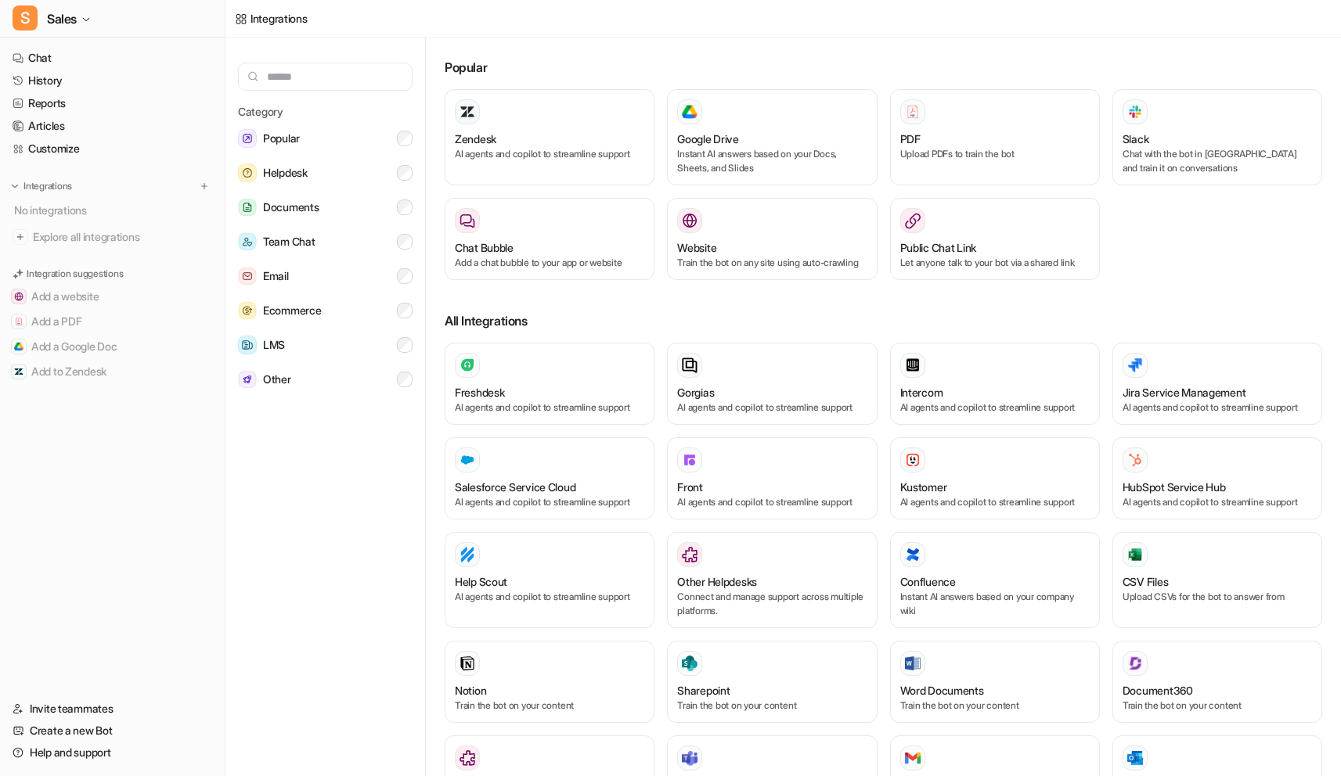
click at [1186, 287] on div "Zendesk AI agents and copilot to streamline support Google Drive Instant AI ans…" at bounding box center [883, 194] width 877 height 210
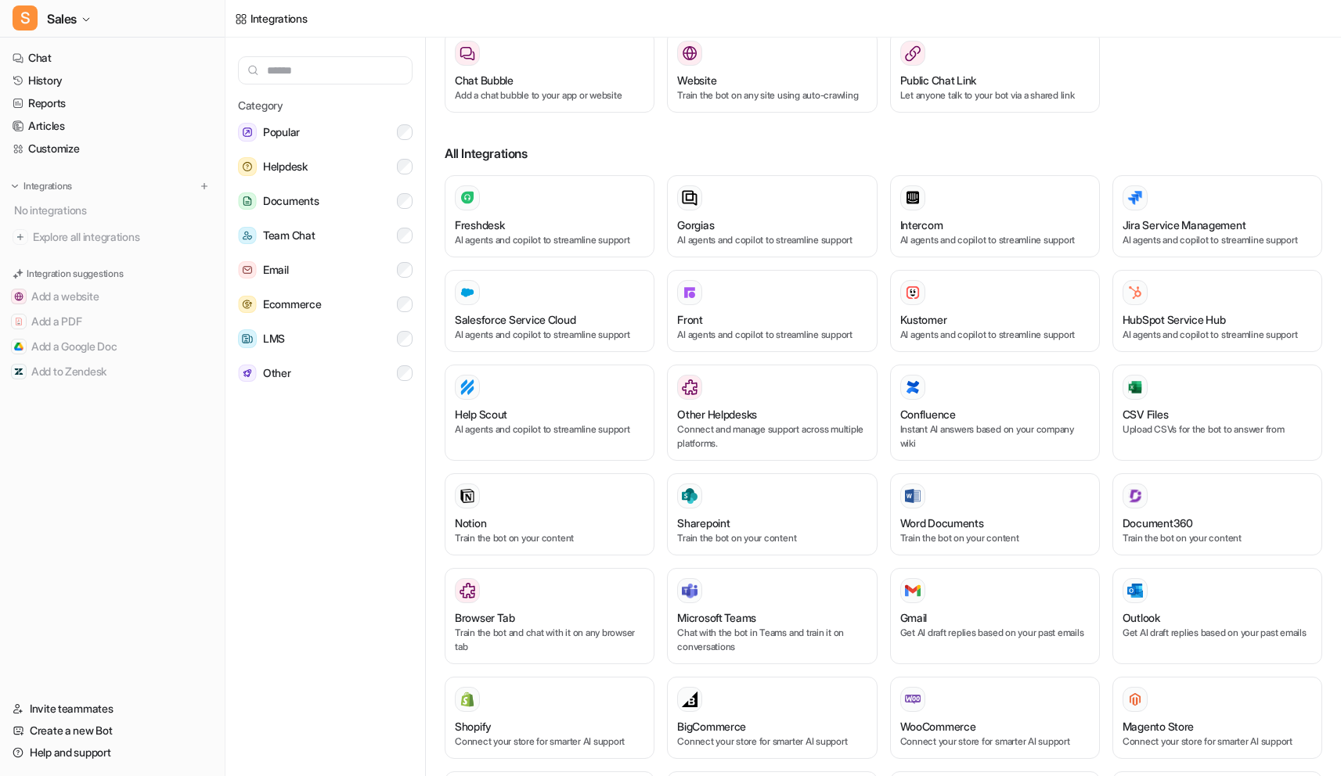
scroll to position [160, 0]
click at [661, 277] on div "Freshdesk AI agents and copilot to streamline support Gorgias AI agents and cop…" at bounding box center [883, 627] width 877 height 901
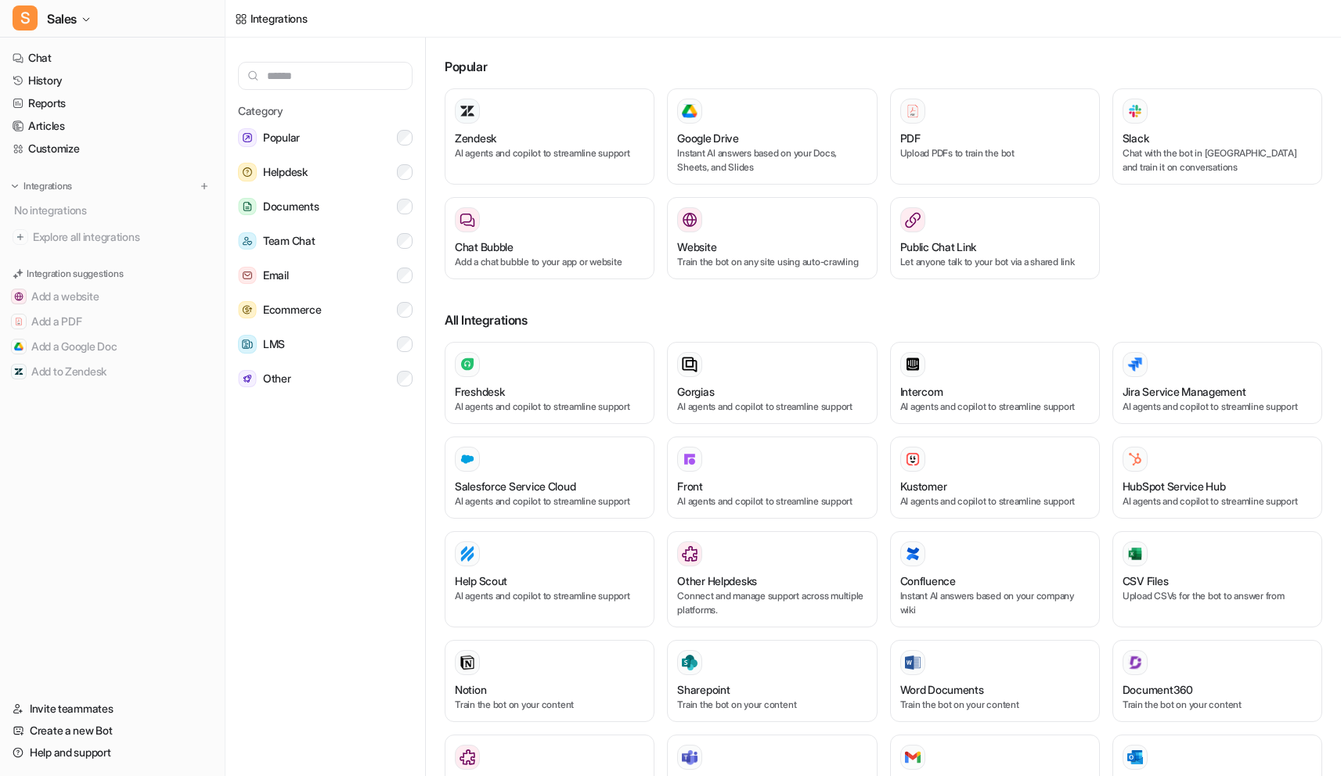
scroll to position [0, 0]
click at [659, 298] on div "Zendesk AI agents and copilot to streamline support Google Drive Instant AI ans…" at bounding box center [883, 194] width 877 height 210
click at [74, 18] on span "Sales" at bounding box center [62, 19] width 30 height 22
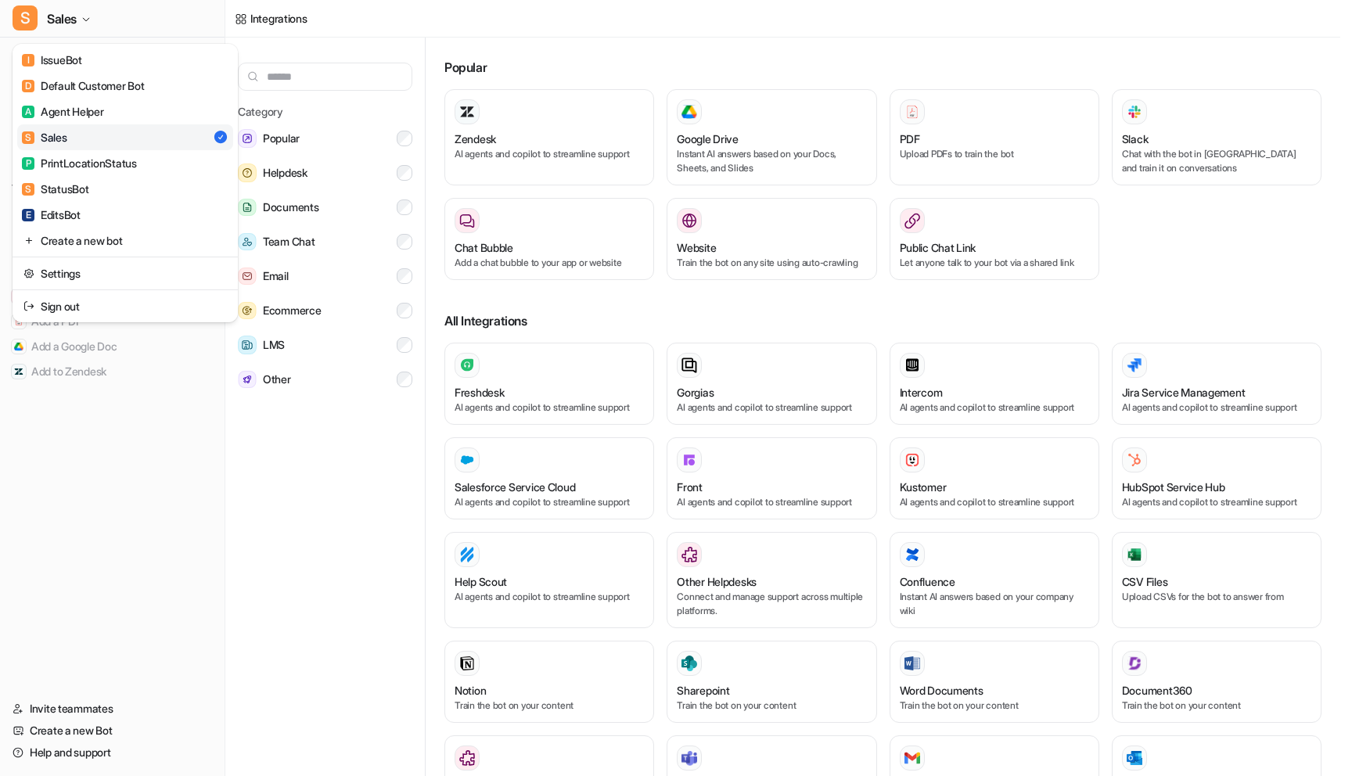
click at [655, 308] on div "S Sales I IssueBot D Default Customer Bot A Agent Helper S Sales P PrintLocatio…" at bounding box center [670, 388] width 1341 height 776
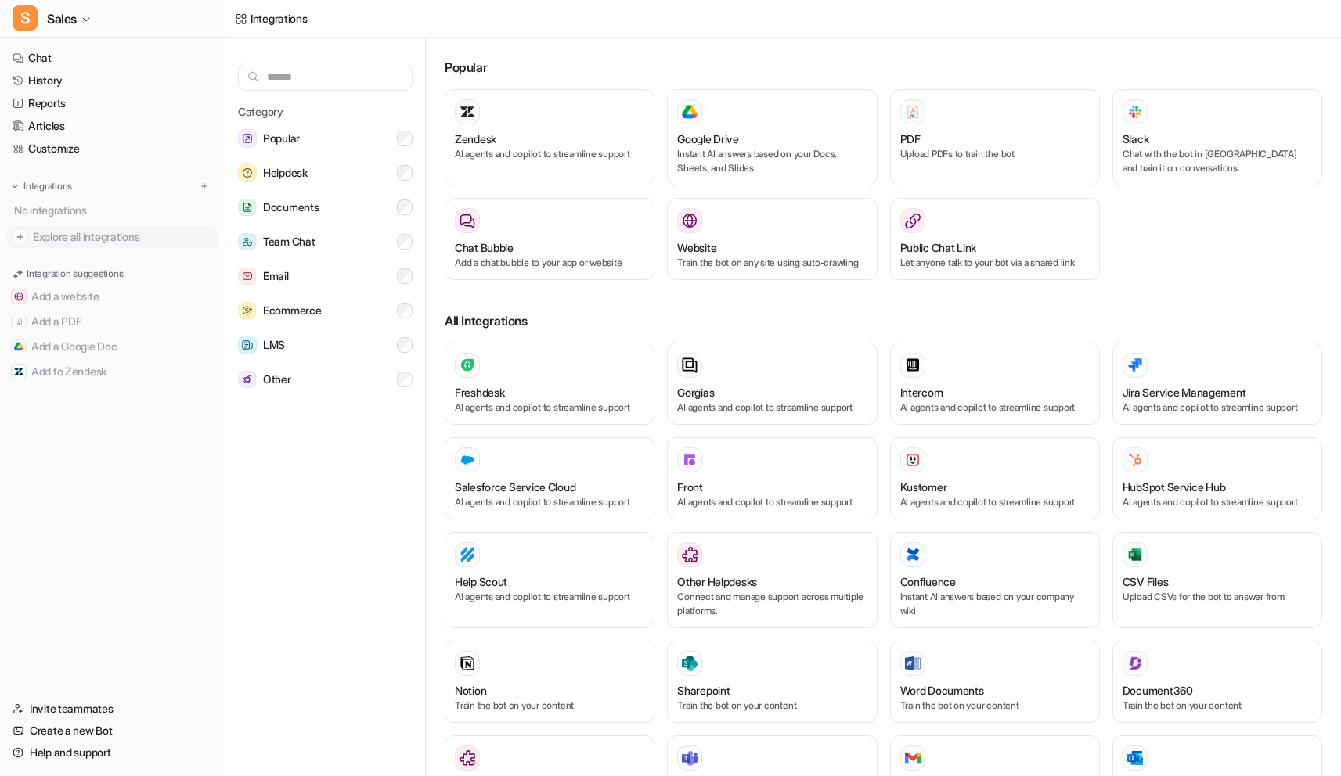
click at [141, 238] on span "Explore all integrations" at bounding box center [122, 237] width 179 height 25
click at [6, 232] on link "Explore all integrations" at bounding box center [112, 237] width 212 height 22
click at [203, 183] on img at bounding box center [204, 186] width 11 height 11
click at [78, 21] on button "S Sales" at bounding box center [112, 19] width 225 height 38
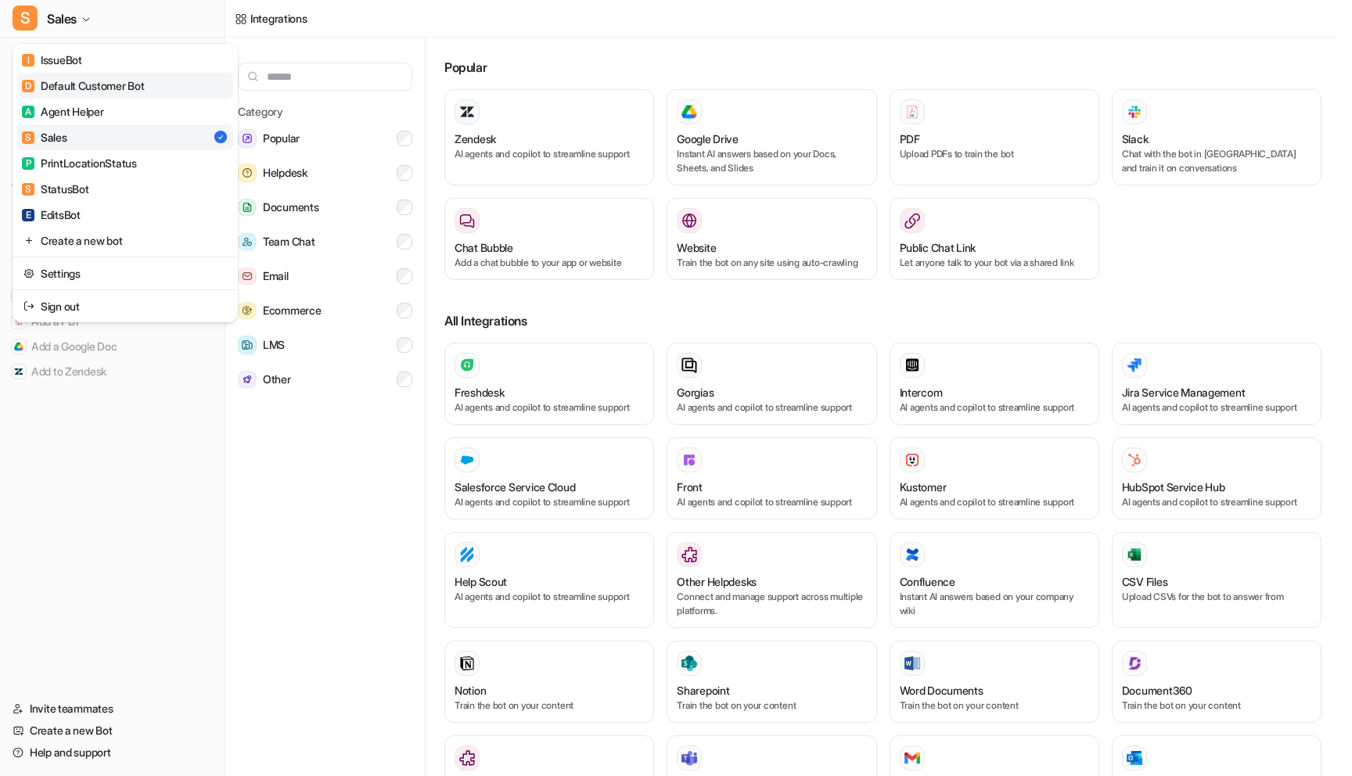
click at [186, 78] on link "D Default Customer Bot" at bounding box center [125, 86] width 216 height 26
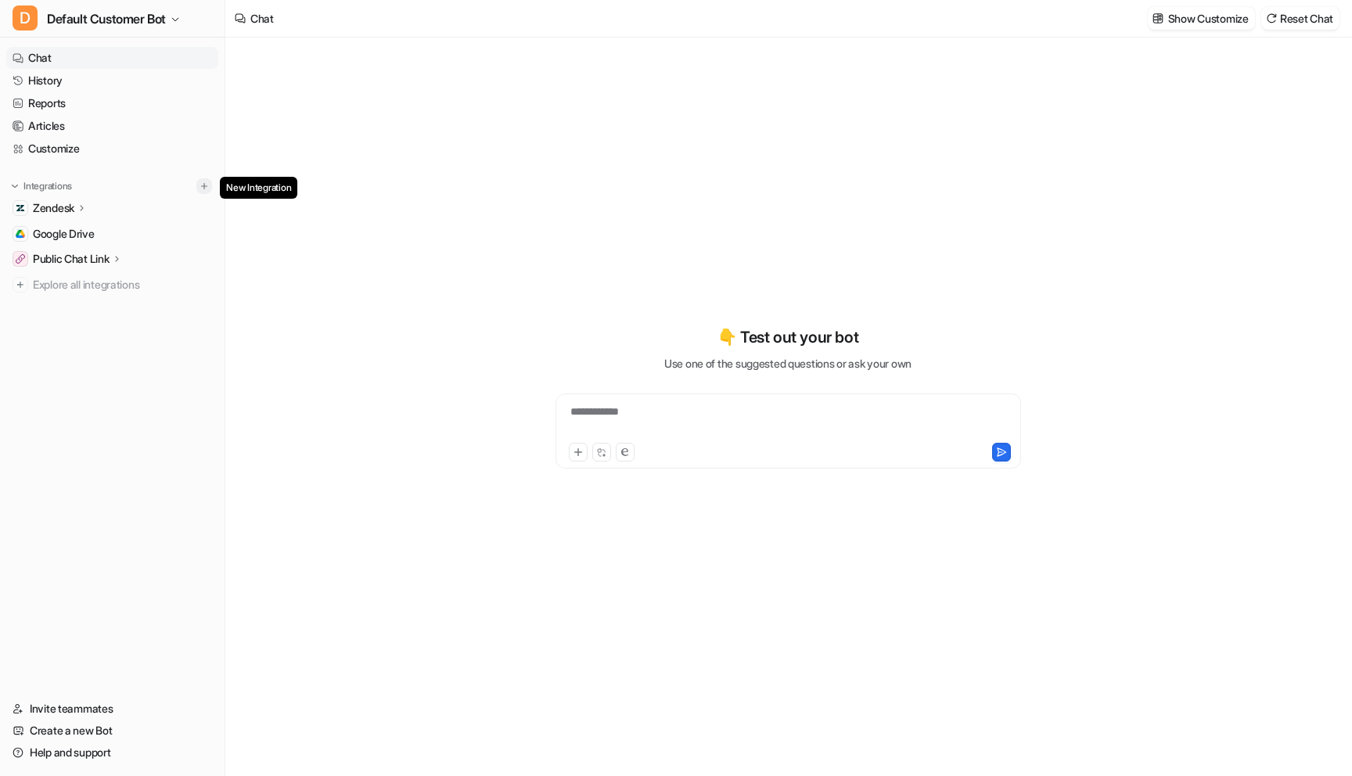
click at [203, 185] on img at bounding box center [204, 186] width 11 height 11
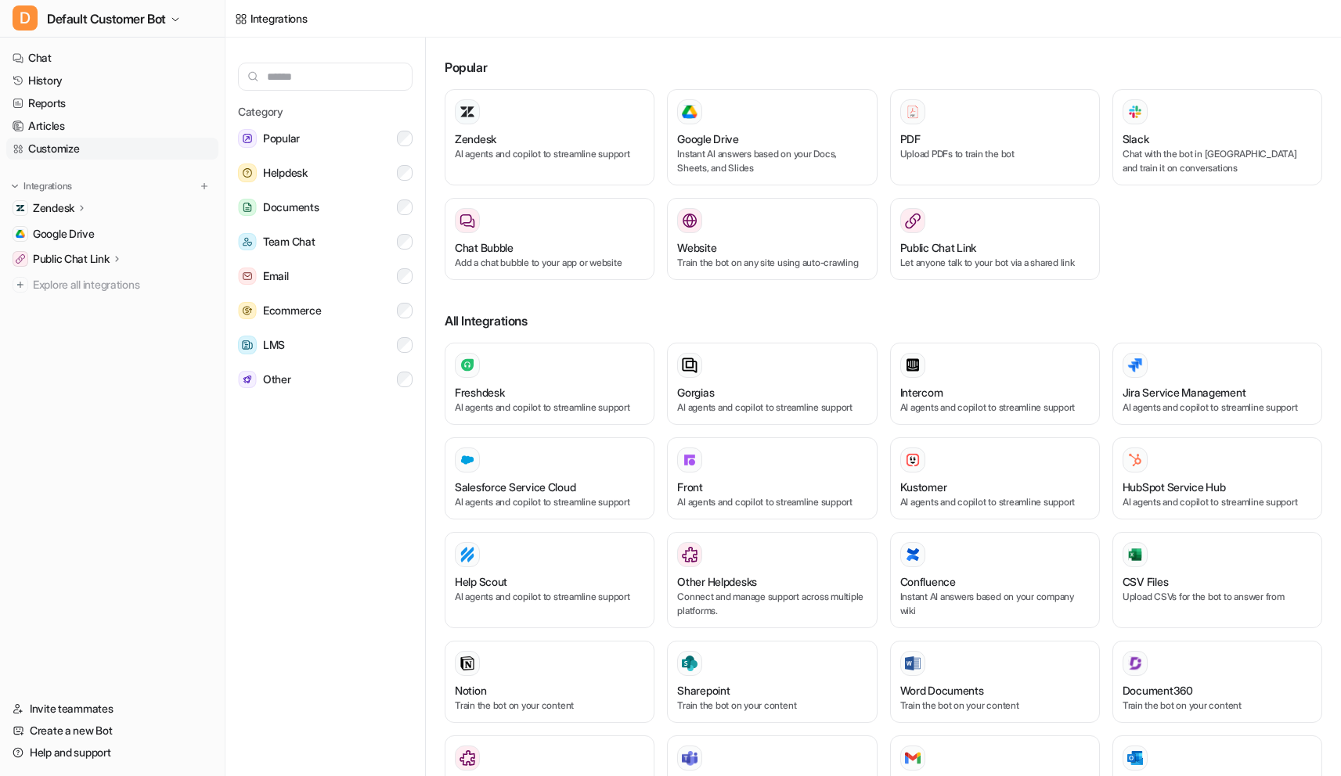
click at [88, 155] on link "Customize" at bounding box center [112, 149] width 212 height 22
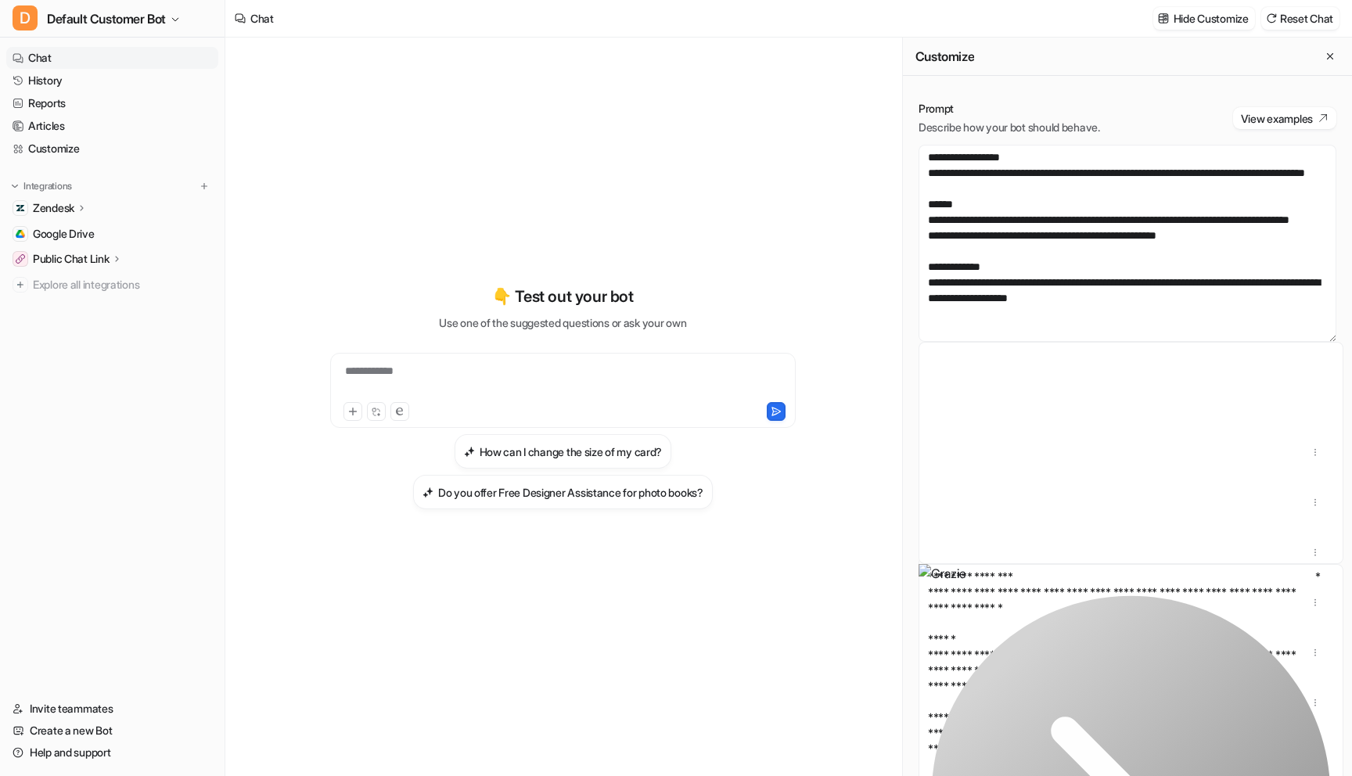
click at [1251, 409] on button "Create new action" at bounding box center [1277, 404] width 119 height 22
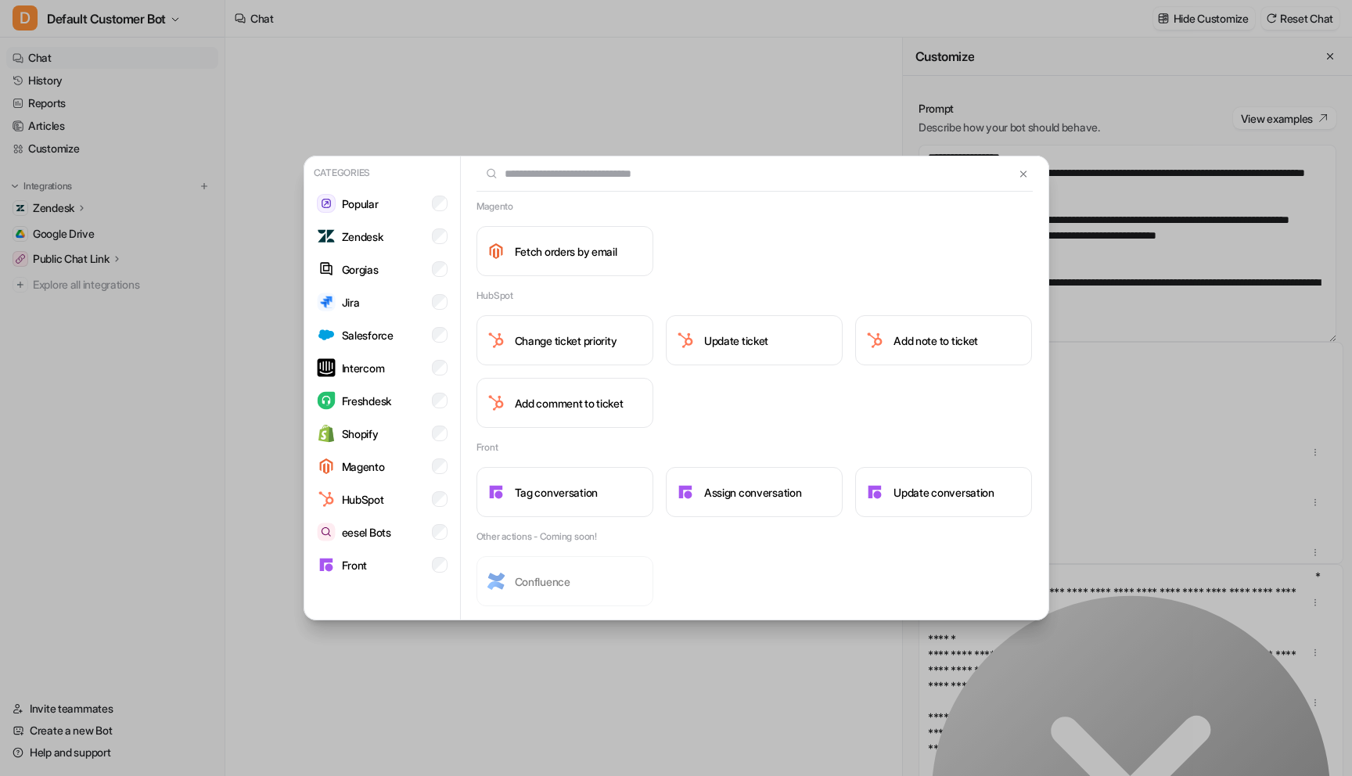
scroll to position [1068, 0]
click at [550, 535] on h2 "Other actions - Coming soon!" at bounding box center [537, 536] width 121 height 14
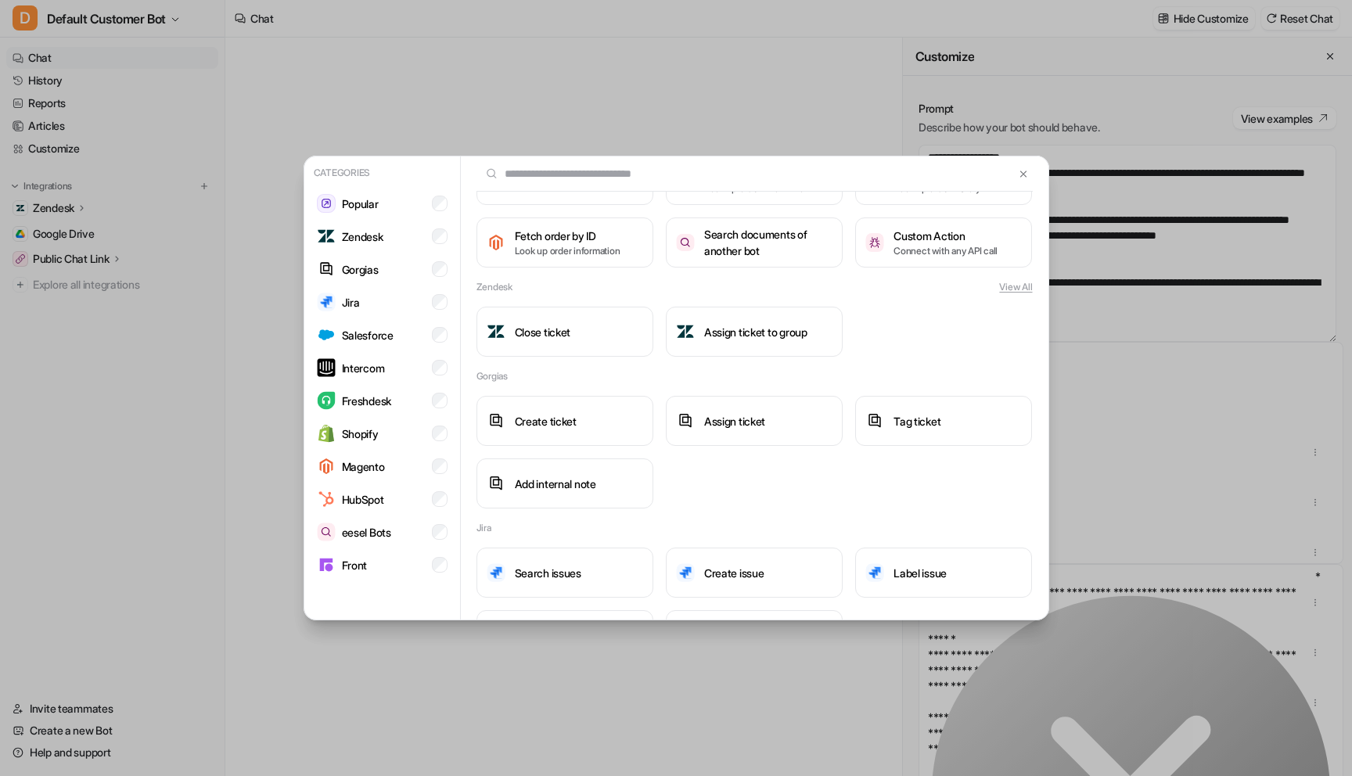
scroll to position [0, 0]
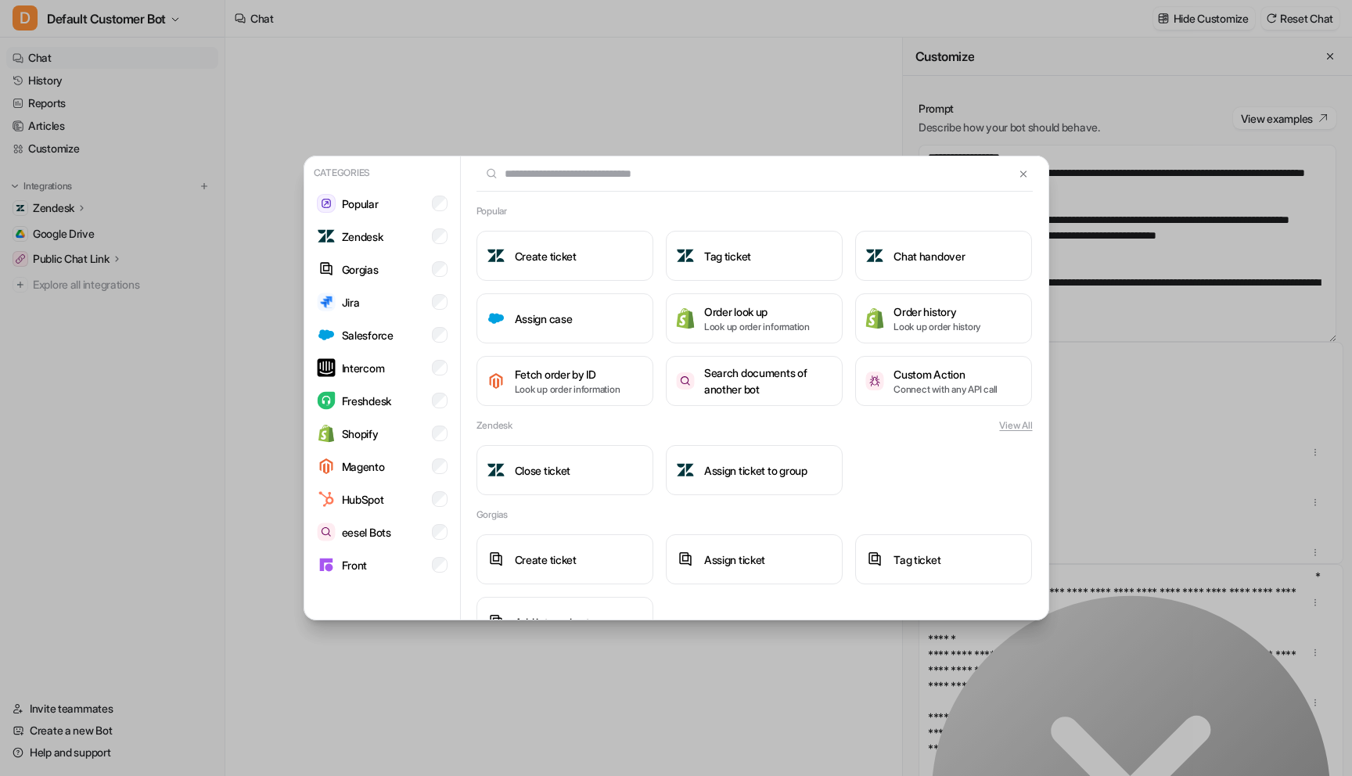
click at [991, 452] on div "Close ticket Assign ticket to group" at bounding box center [755, 470] width 556 height 50
click at [987, 387] on p "Connect with any API call" at bounding box center [946, 390] width 104 height 14
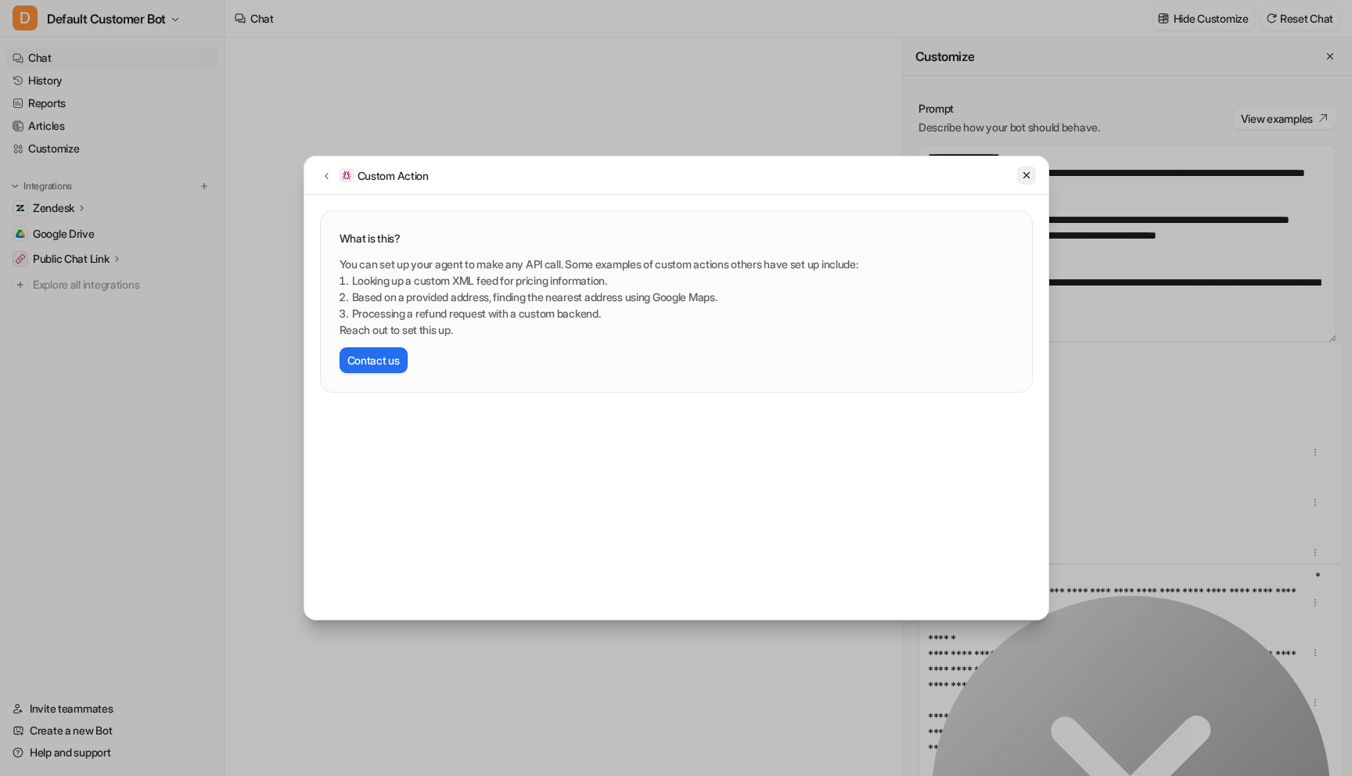
click at [1027, 173] on icon at bounding box center [1026, 175] width 11 height 11
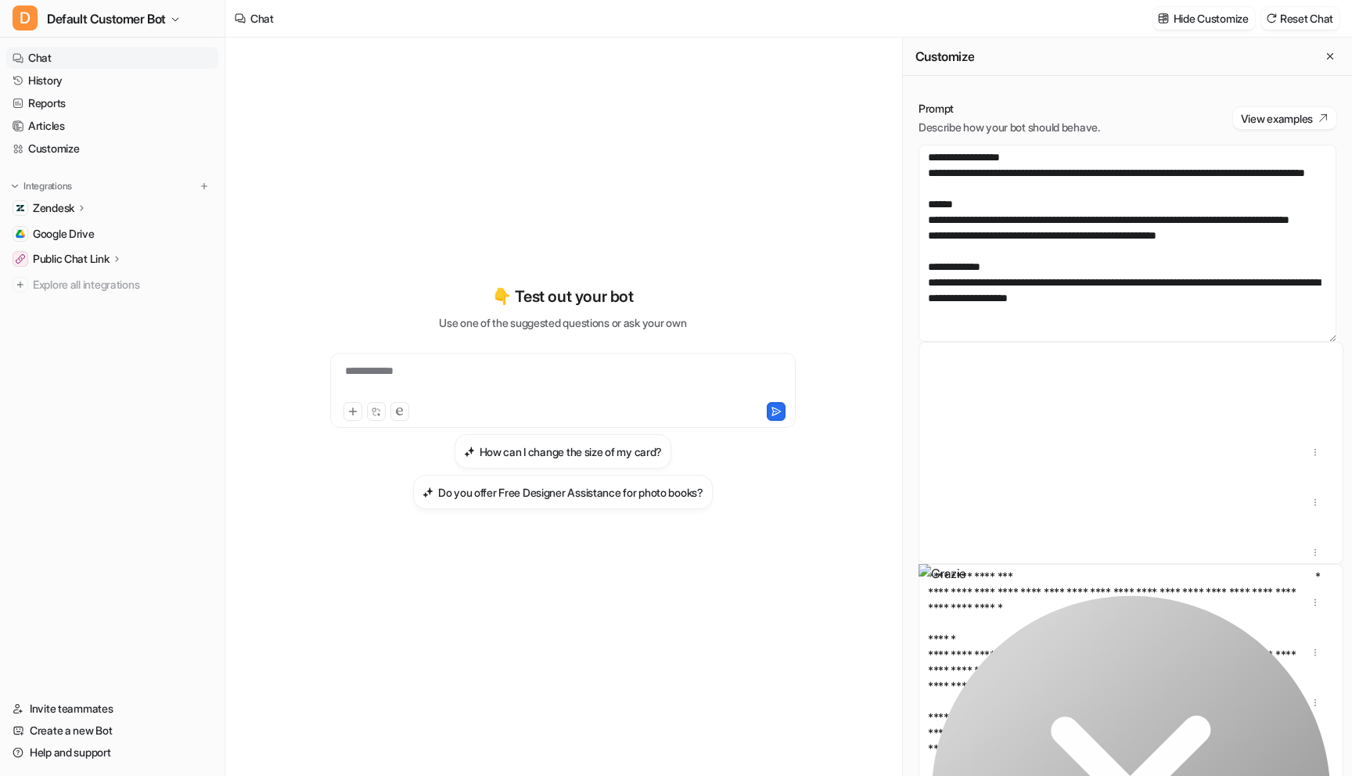
drag, startPoint x: 805, startPoint y: 128, endPoint x: 952, endPoint y: 33, distance: 175.0
click at [805, 128] on div "**********" at bounding box center [563, 397] width 576 height 543
